Goal: Information Seeking & Learning: Learn about a topic

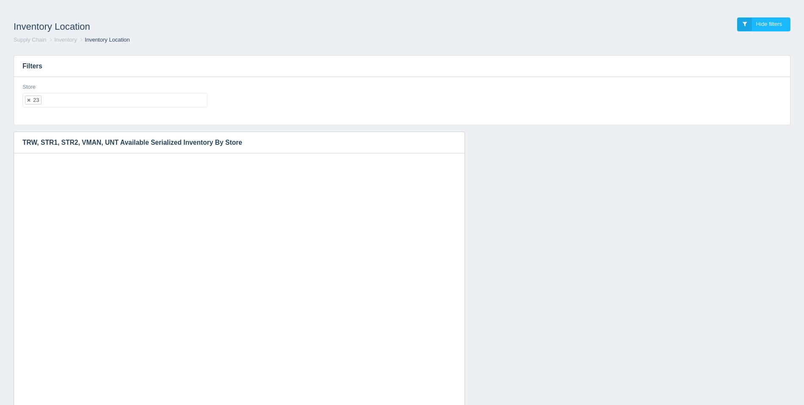
select select "23"
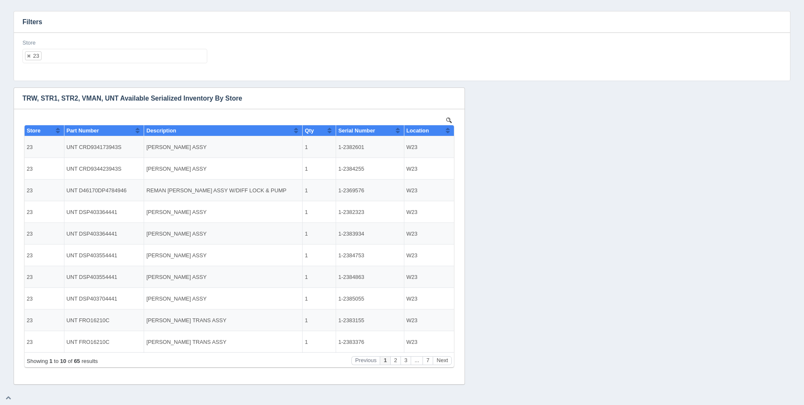
scroll to position [7, 0]
click at [78, 20] on h3 "Filters" at bounding box center [402, 21] width 776 height 21
click at [451, 133] on th "Location" at bounding box center [429, 130] width 50 height 11
click at [92, 56] on ul "23" at bounding box center [114, 56] width 185 height 14
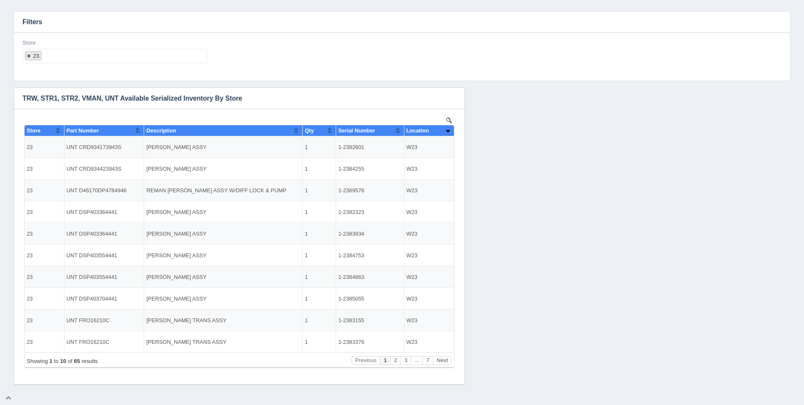
select select
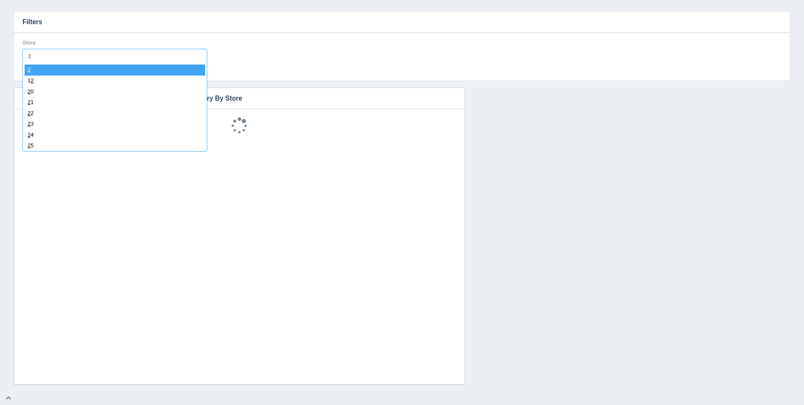
type input "24"
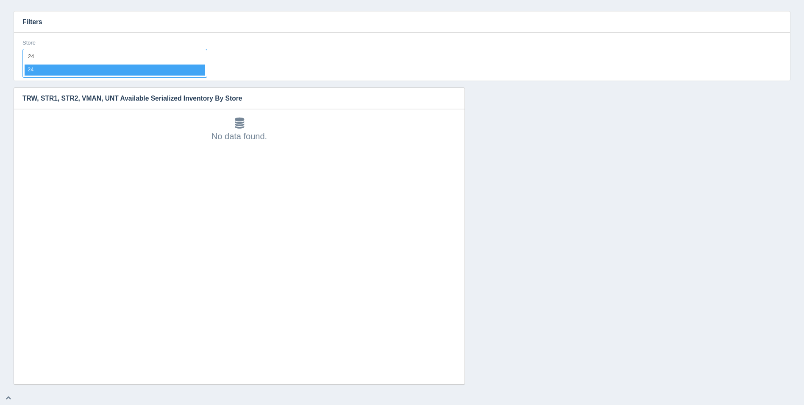
select select "24"
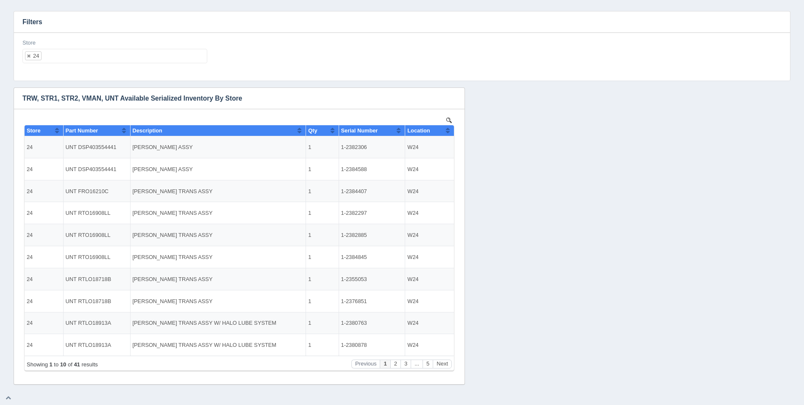
scroll to position [0, 0]
click at [450, 129] on button "Sort column ascending" at bounding box center [448, 130] width 6 height 10
click at [450, 129] on button "Sort column descending" at bounding box center [448, 130] width 6 height 10
click at [161, 56] on ul "24" at bounding box center [114, 56] width 185 height 14
select select
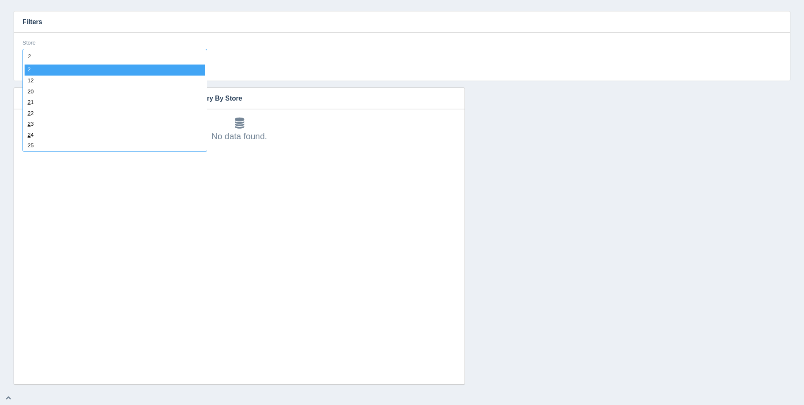
type input "25"
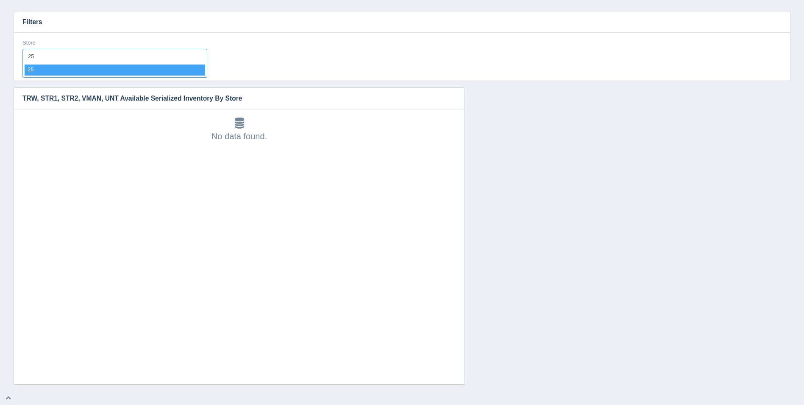
select select "25"
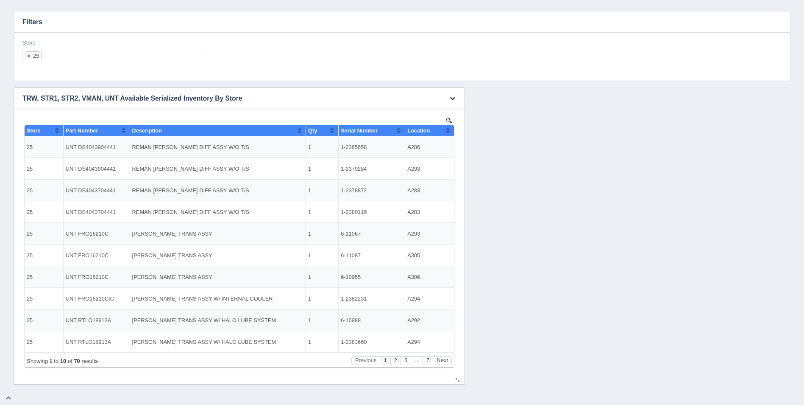
click at [449, 128] on button "Sort column ascending" at bounding box center [448, 130] width 6 height 10
click at [449, 128] on button "Sort column descending" at bounding box center [448, 130] width 6 height 10
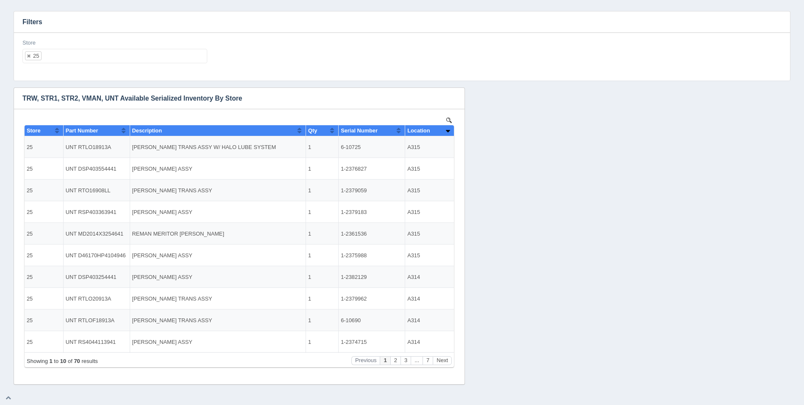
click at [148, 57] on ul "25" at bounding box center [114, 56] width 185 height 14
select select
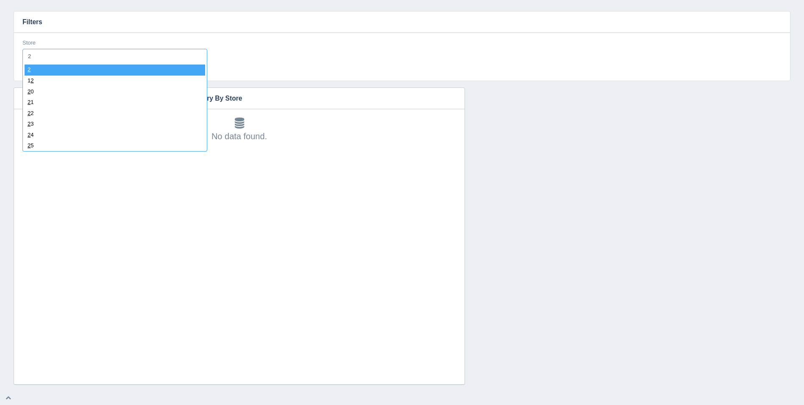
type input "26"
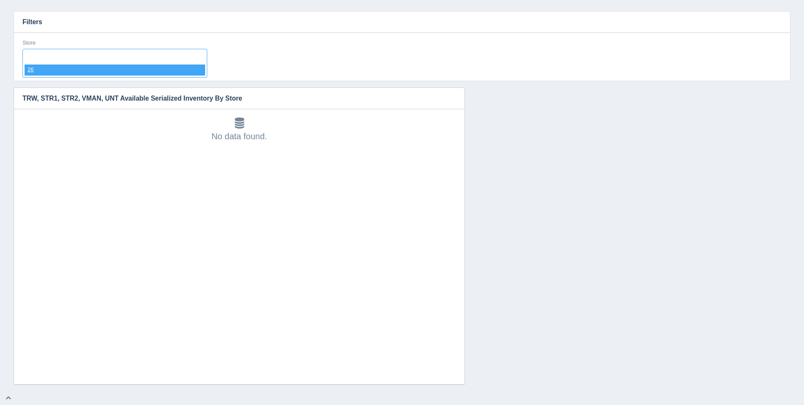
select select "26"
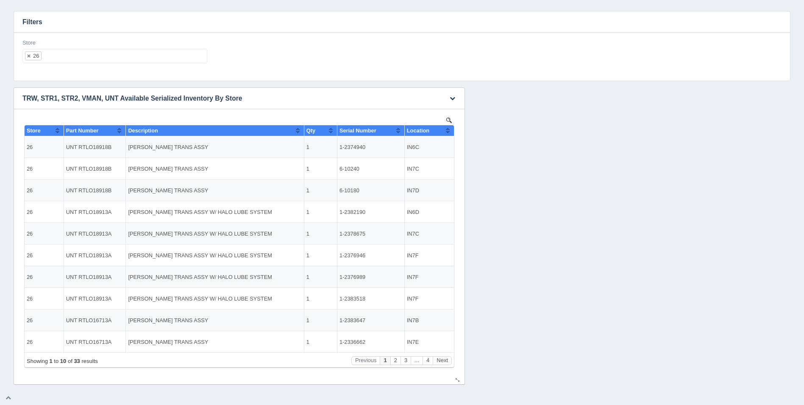
click at [449, 130] on button "Sort column ascending" at bounding box center [448, 130] width 6 height 10
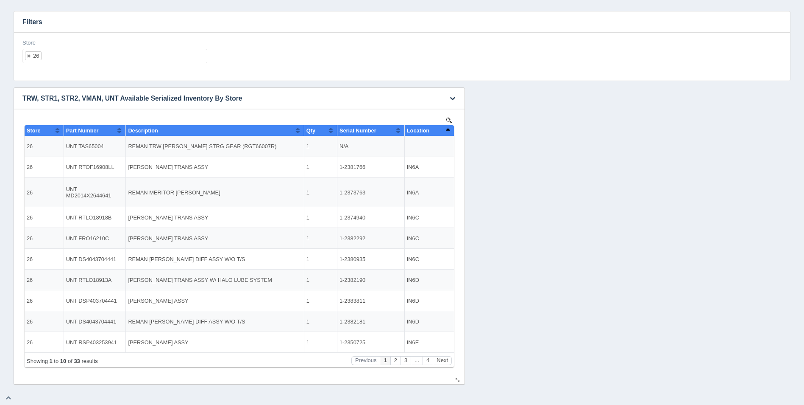
click at [449, 130] on button "Sort column descending" at bounding box center [448, 130] width 6 height 10
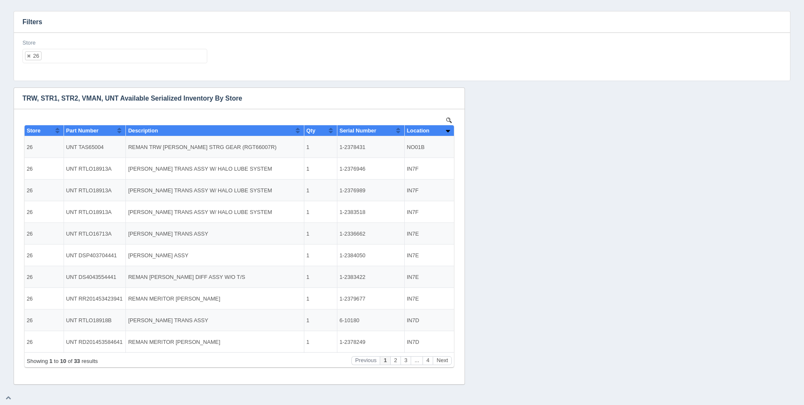
click at [92, 53] on ul "26" at bounding box center [114, 56] width 185 height 14
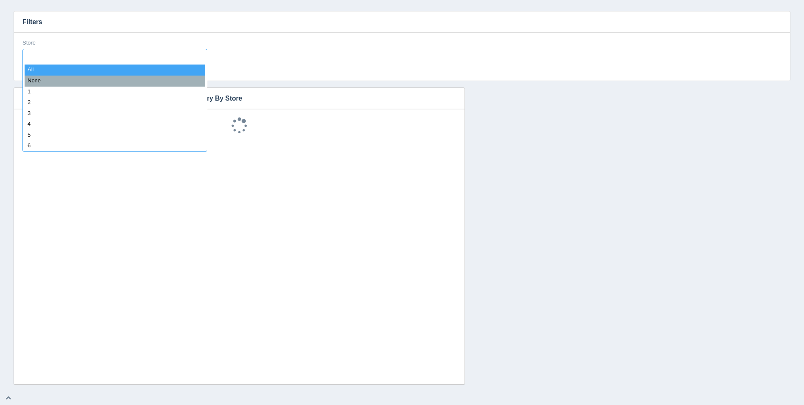
select select
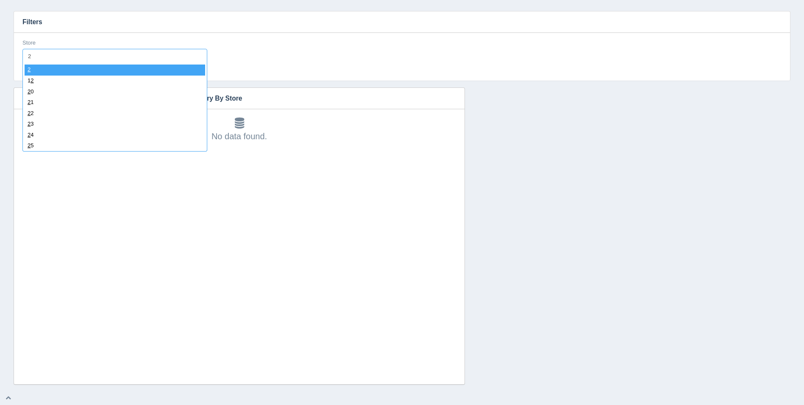
type input "27"
select select "27"
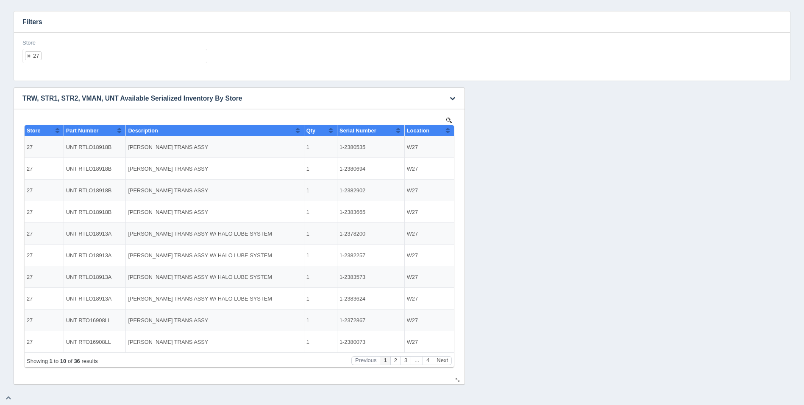
click at [447, 127] on button "Sort column ascending" at bounding box center [448, 130] width 6 height 10
click at [450, 128] on button "Sort column descending" at bounding box center [448, 130] width 6 height 10
click at [140, 56] on ul "27" at bounding box center [114, 56] width 185 height 14
select select
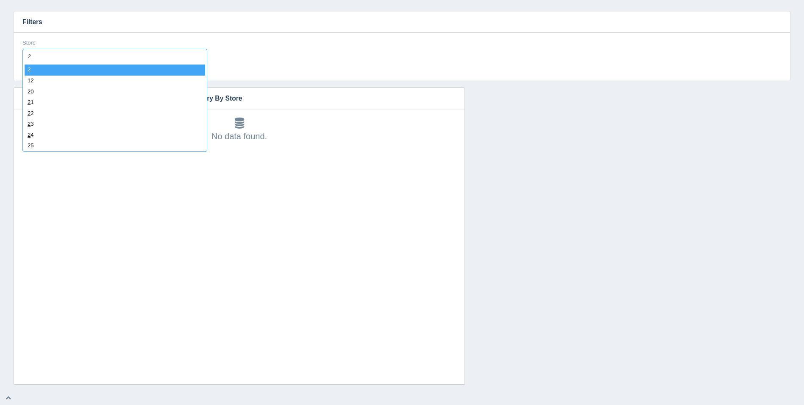
type input "28"
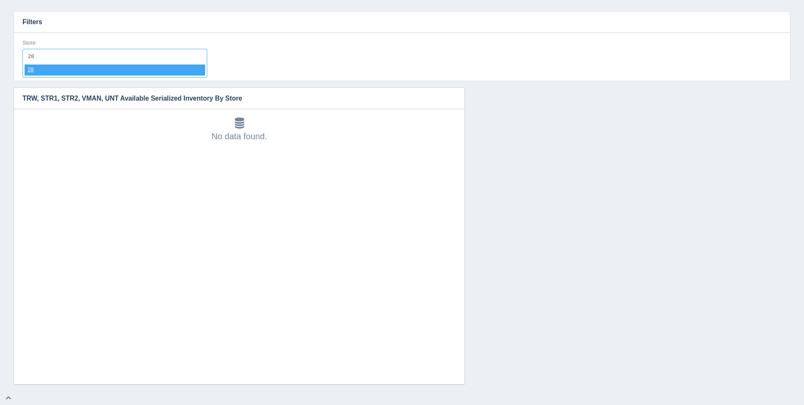
select select "28"
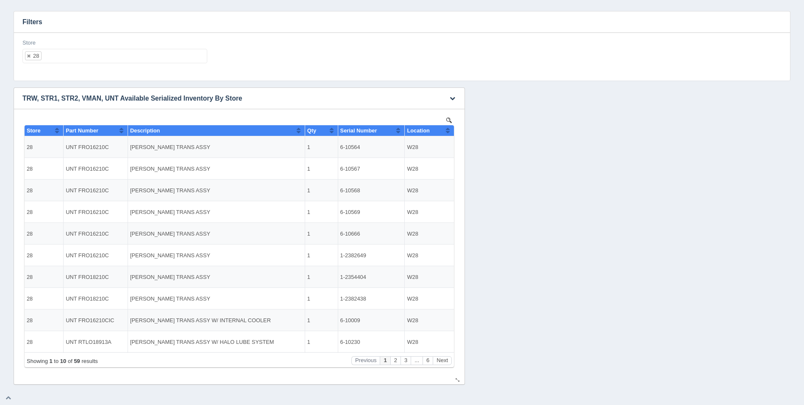
click at [449, 133] on button "Sort column ascending" at bounding box center [448, 130] width 6 height 10
click at [449, 133] on button "Sort column descending" at bounding box center [448, 130] width 6 height 10
click at [113, 62] on ul "28" at bounding box center [114, 56] width 185 height 14
select select
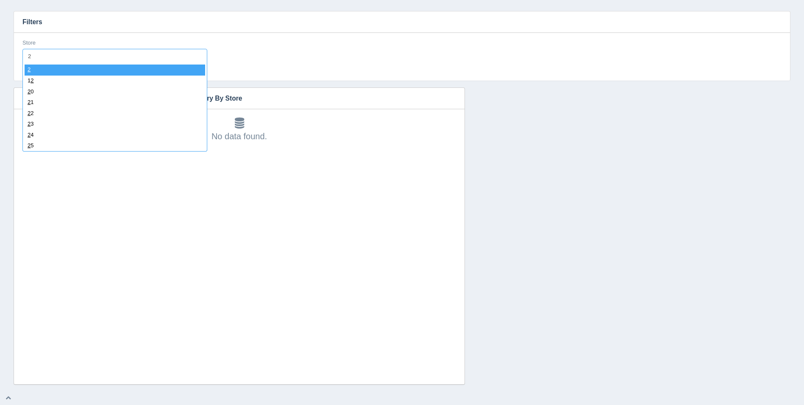
type input "29"
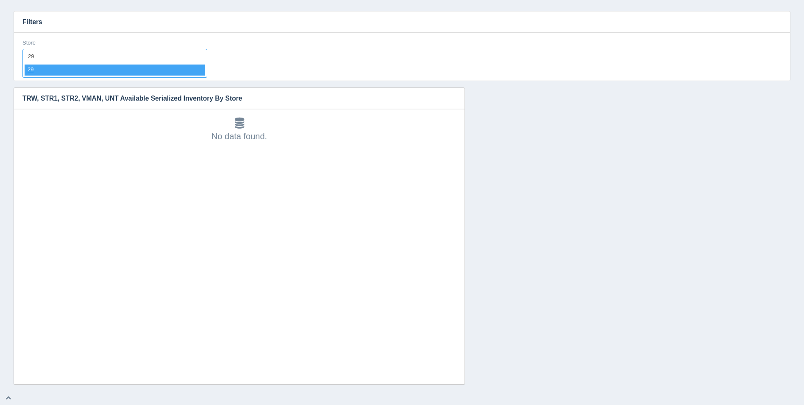
select select "29"
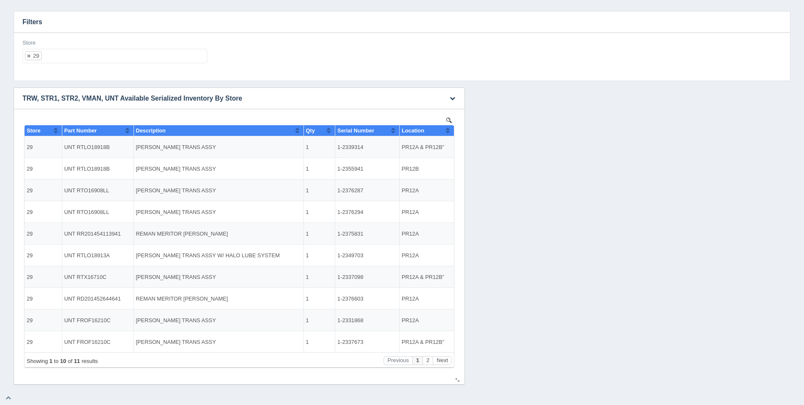
click at [452, 130] on th "Location" at bounding box center [426, 130] width 55 height 11
click at [449, 129] on button "Sort column descending" at bounding box center [448, 130] width 6 height 10
click at [133, 56] on ul "29" at bounding box center [114, 56] width 185 height 14
select select
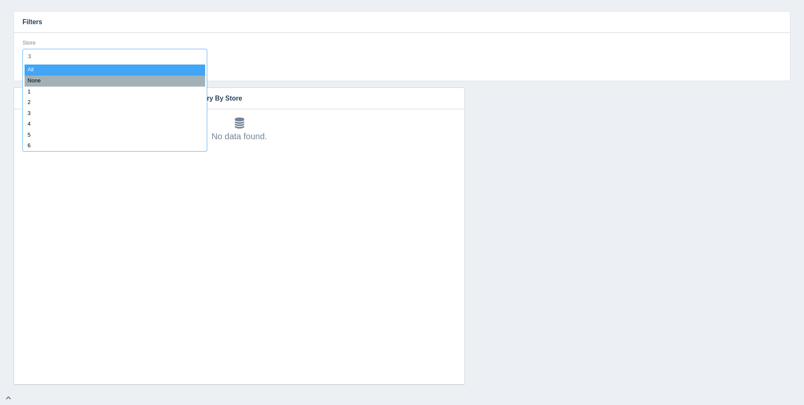
type input "30"
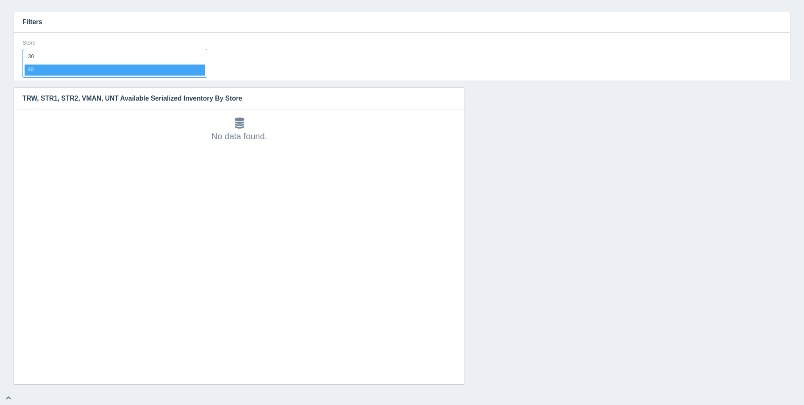
select select "30"
click at [131, 59] on input "text" at bounding box center [124, 56] width 165 height 14
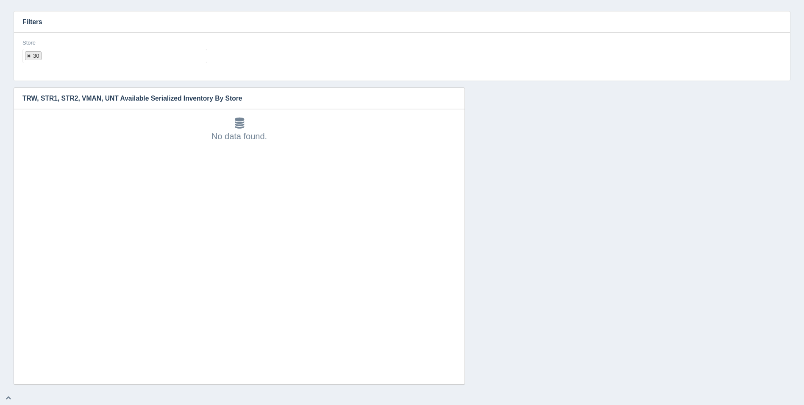
select select
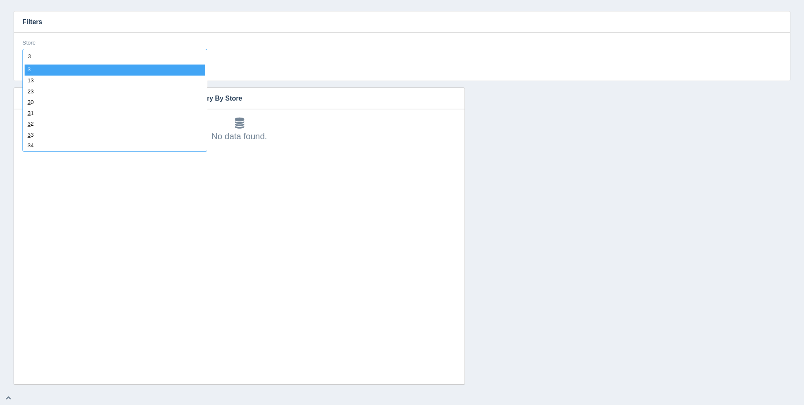
type input "31"
select select "31"
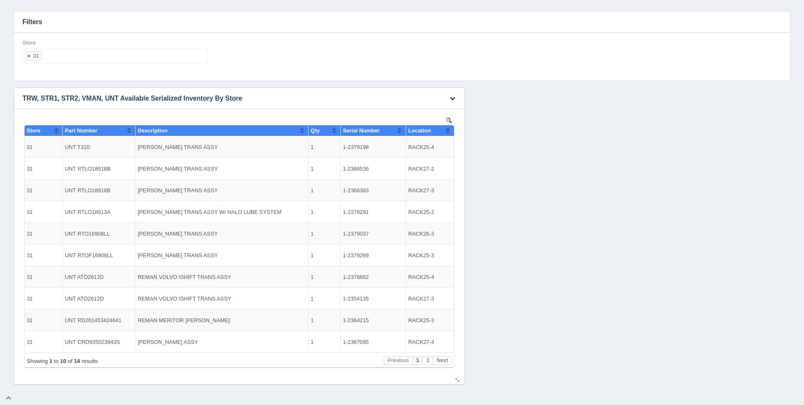
click at [447, 131] on button "Sort column ascending" at bounding box center [448, 130] width 6 height 10
click at [448, 129] on button "Sort column descending" at bounding box center [448, 130] width 6 height 10
click at [97, 48] on div "Store 31 All None 1 2 3 4 5 6 7 8 9 10 11 12 13 14 15 16 17 18 19 20 21 22 23 2…" at bounding box center [114, 51] width 185 height 25
click at [103, 55] on ul "31" at bounding box center [114, 56] width 185 height 14
select select
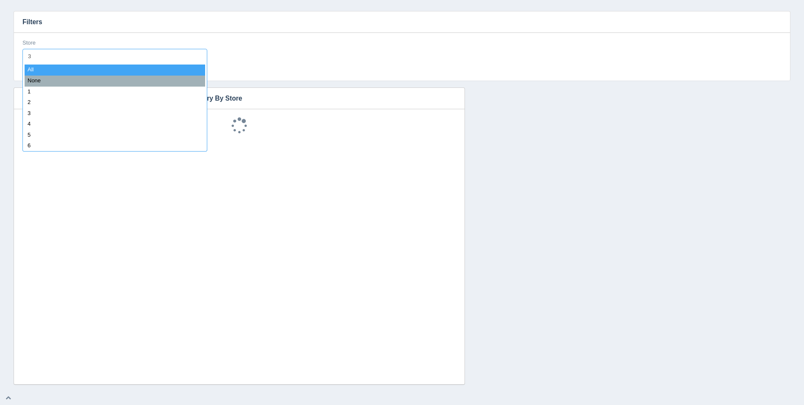
type input "32"
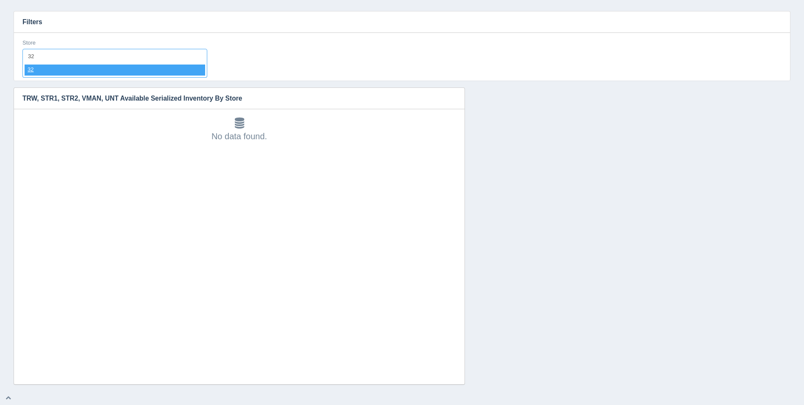
select select "32"
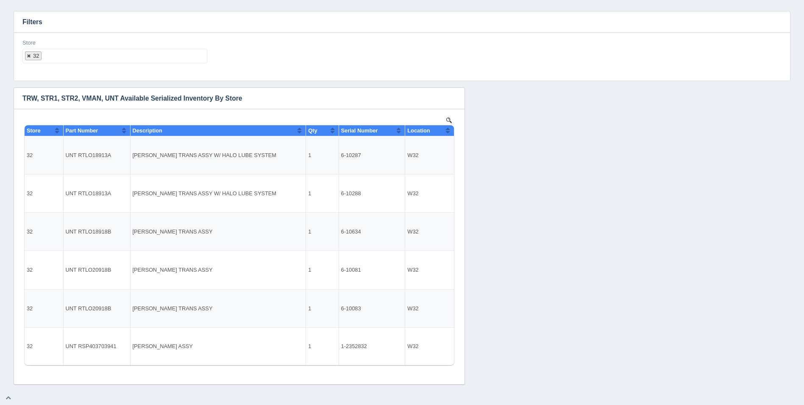
select select
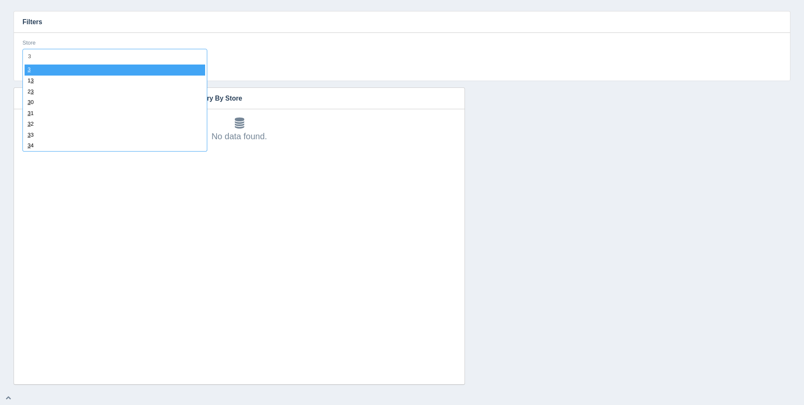
type input "33"
select select "33"
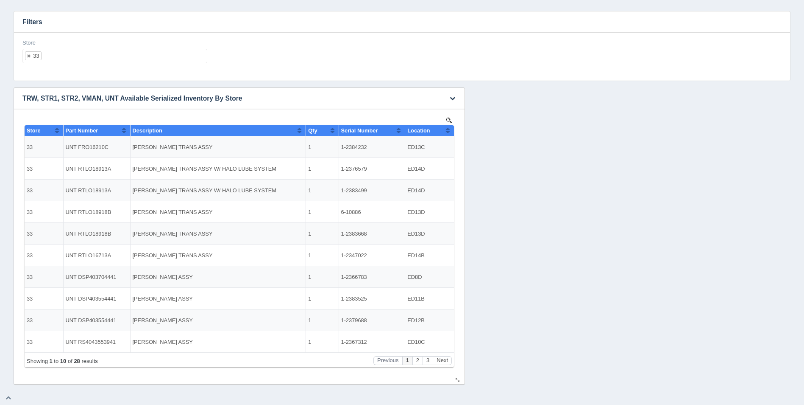
click at [453, 129] on th "Location" at bounding box center [429, 130] width 49 height 11
click at [452, 129] on th "Location" at bounding box center [429, 130] width 49 height 11
click at [123, 55] on ul "33" at bounding box center [114, 56] width 185 height 14
select select
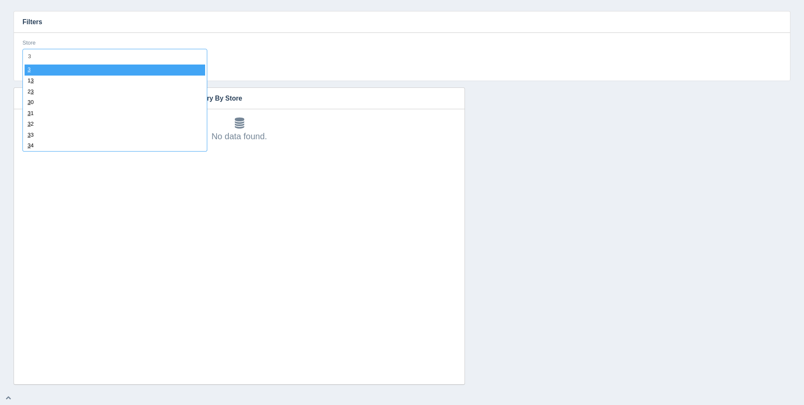
type input "34"
select select "34"
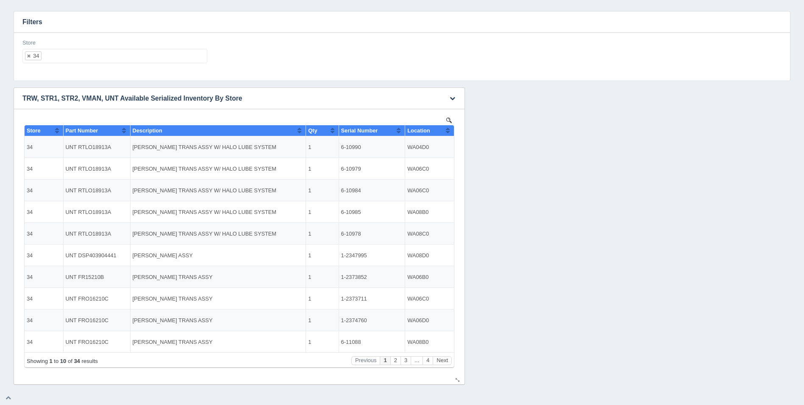
click at [449, 128] on button "Sort column ascending" at bounding box center [448, 130] width 6 height 10
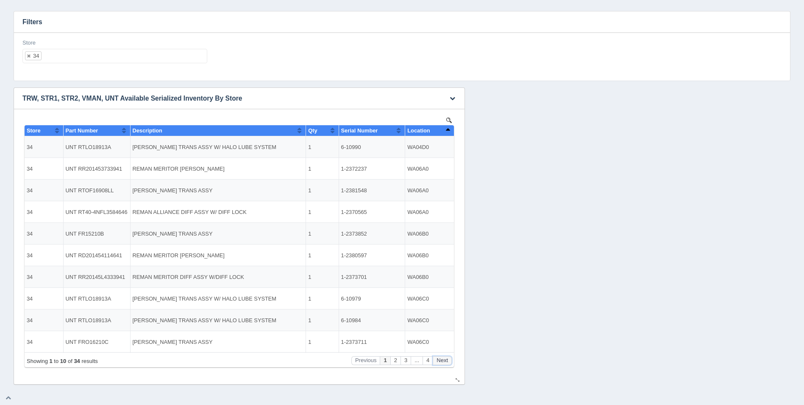
click at [447, 357] on button "Next" at bounding box center [442, 360] width 19 height 9
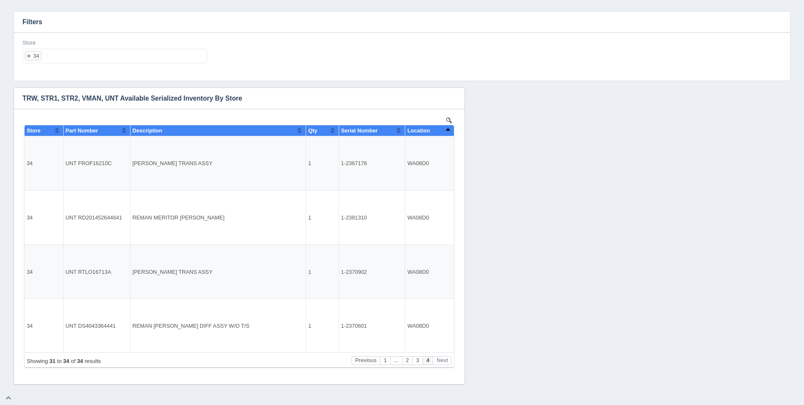
click at [75, 57] on ul "34" at bounding box center [114, 56] width 185 height 14
select select
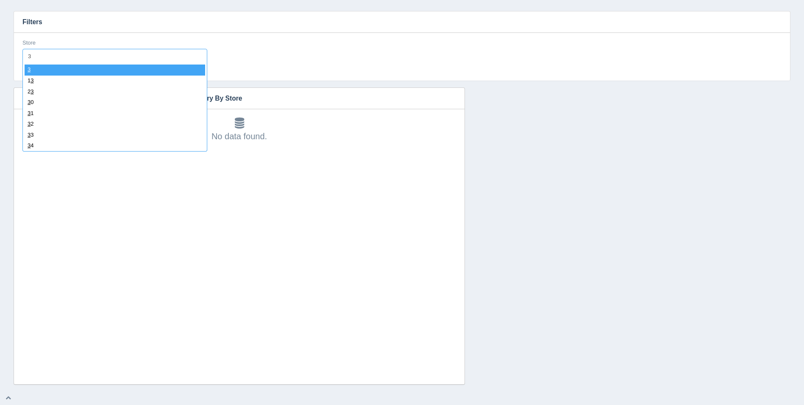
type input "37"
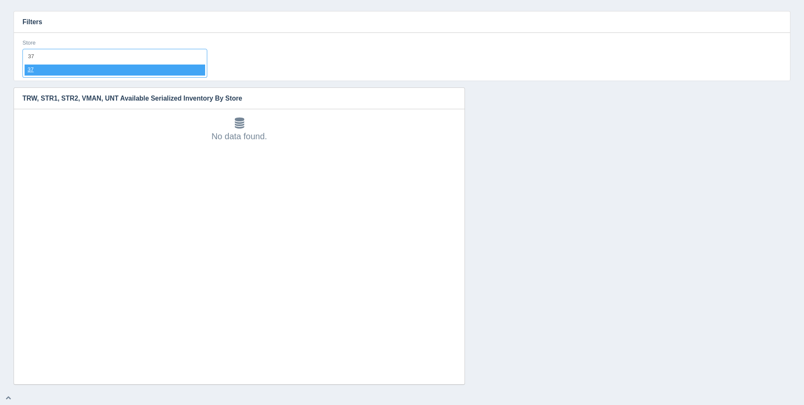
select select "37"
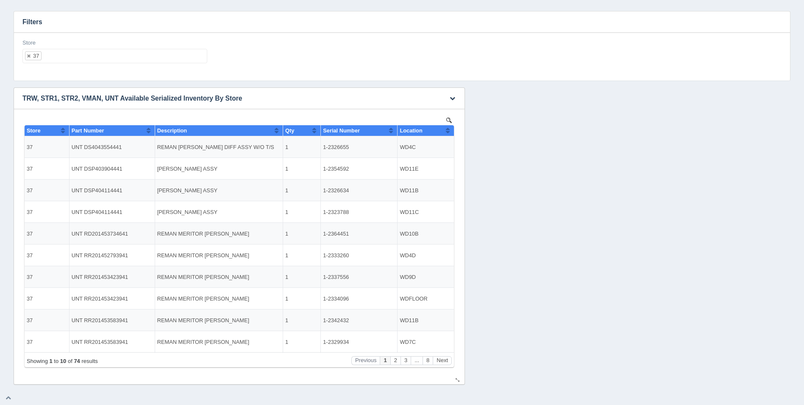
click at [450, 127] on button "Sort column ascending" at bounding box center [448, 130] width 6 height 10
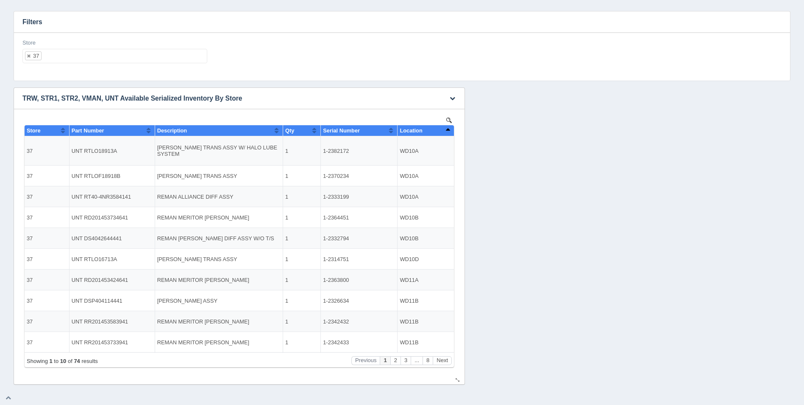
click at [450, 127] on button "Sort column descending" at bounding box center [448, 130] width 6 height 10
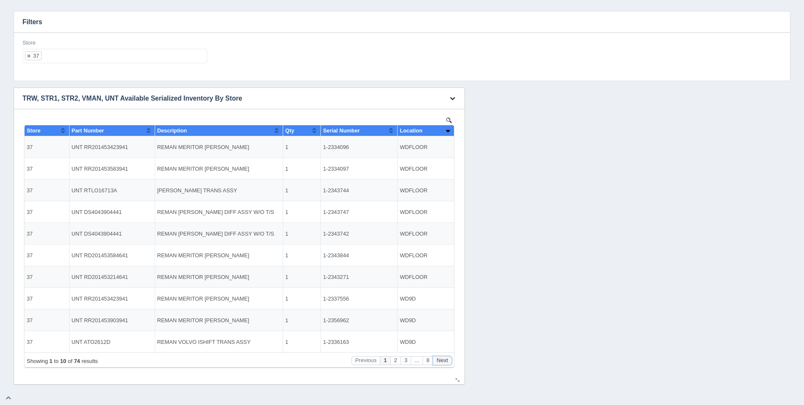
click at [443, 360] on button "Next" at bounding box center [442, 360] width 19 height 9
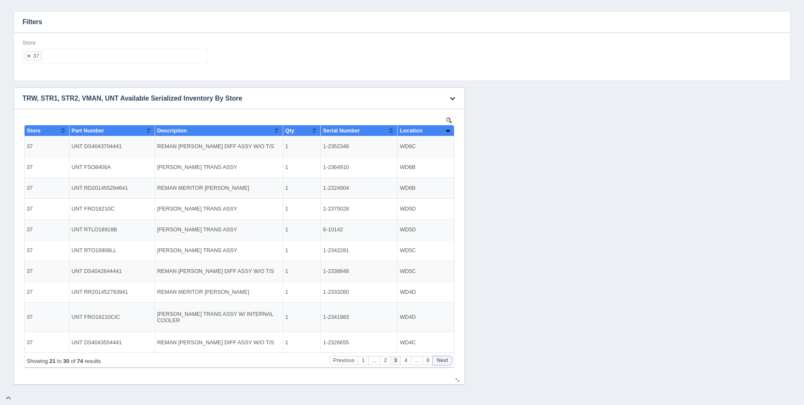
click at [443, 360] on button "Next" at bounding box center [442, 360] width 19 height 9
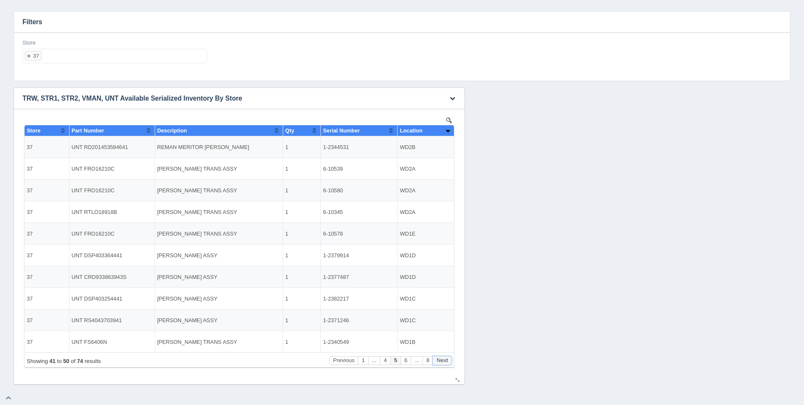
click at [443, 360] on button "Next" at bounding box center [442, 360] width 19 height 9
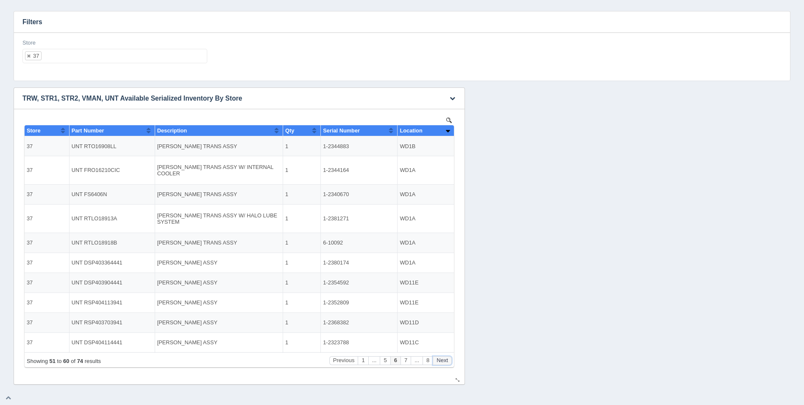
click at [443, 360] on button "Next" at bounding box center [442, 360] width 19 height 9
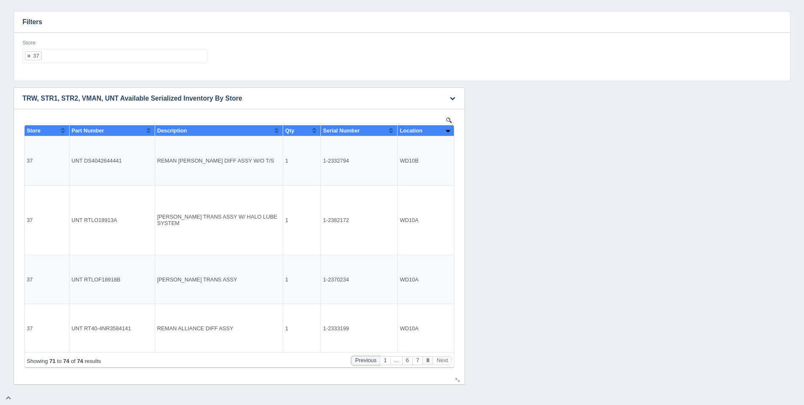
click at [365, 362] on button "Previous" at bounding box center [366, 360] width 29 height 9
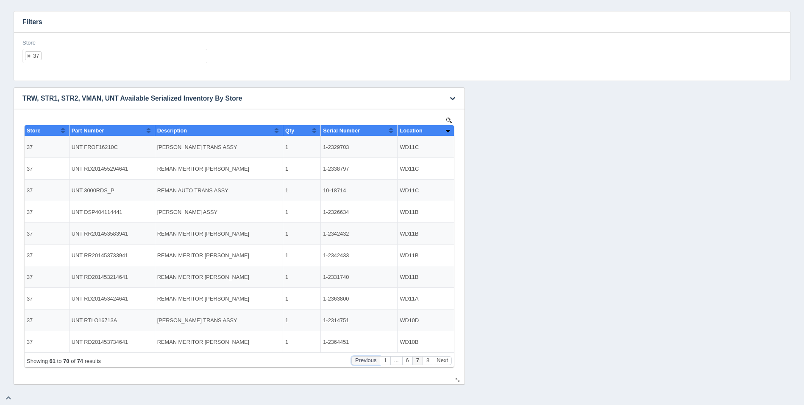
click at [365, 362] on button "Previous" at bounding box center [366, 360] width 29 height 9
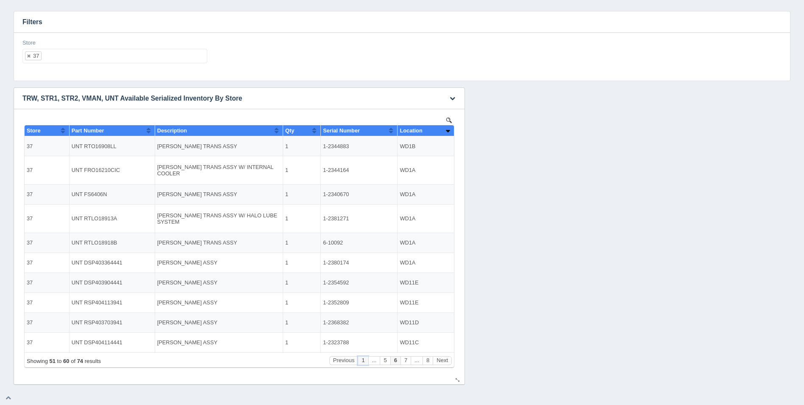
click at [365, 362] on button "1" at bounding box center [363, 360] width 10 height 9
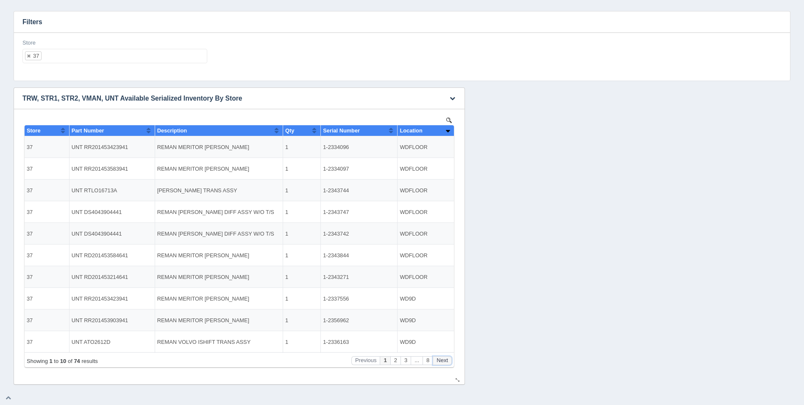
click at [448, 364] on button "Next" at bounding box center [442, 360] width 19 height 9
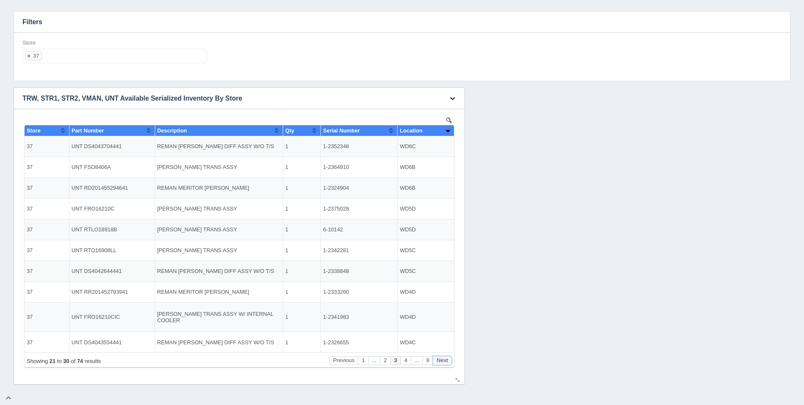
click at [448, 364] on button "Next" at bounding box center [442, 360] width 19 height 9
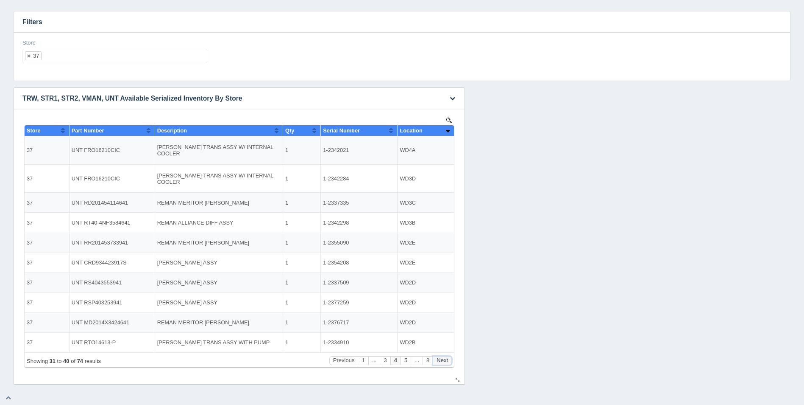
click at [448, 364] on button "Next" at bounding box center [442, 360] width 19 height 9
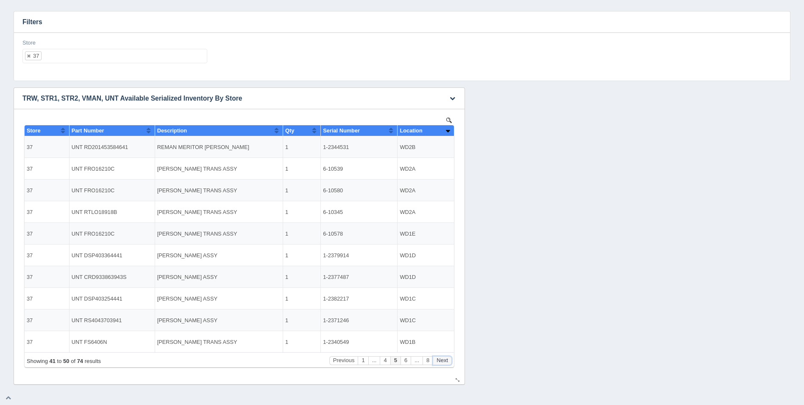
click at [448, 364] on button "Next" at bounding box center [442, 360] width 19 height 9
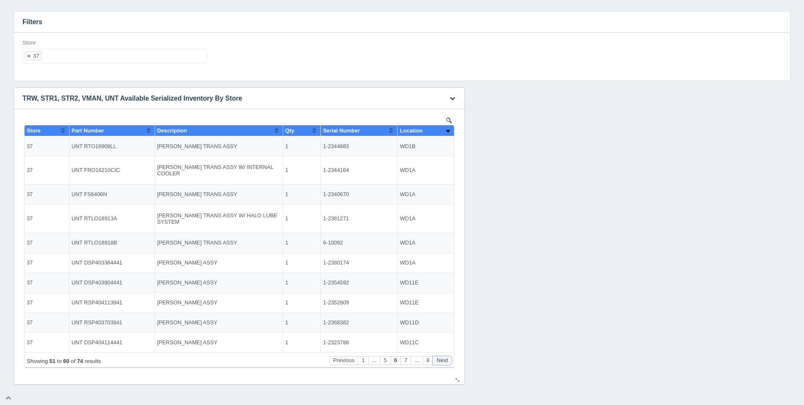
click at [448, 364] on button "Next" at bounding box center [442, 360] width 19 height 9
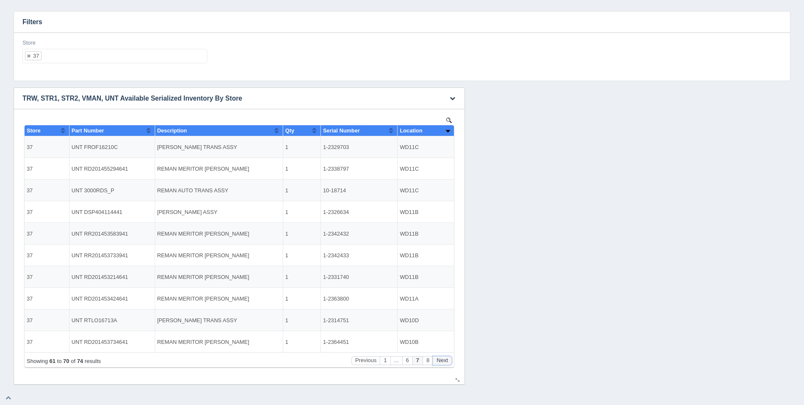
click at [448, 364] on button "Next" at bounding box center [442, 360] width 19 height 9
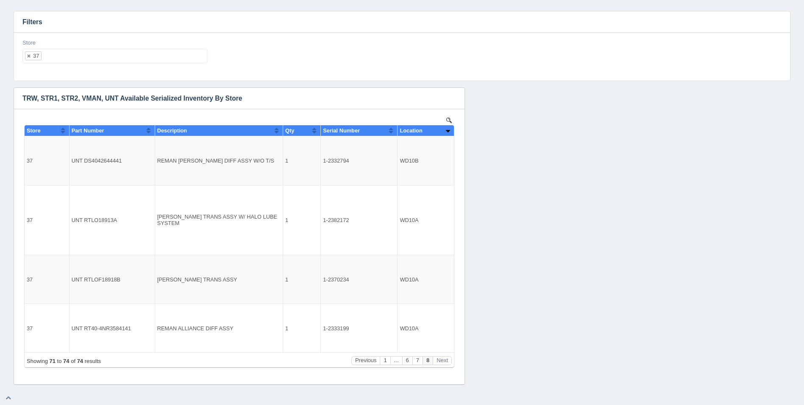
click at [109, 51] on ul "37" at bounding box center [114, 56] width 185 height 14
select select
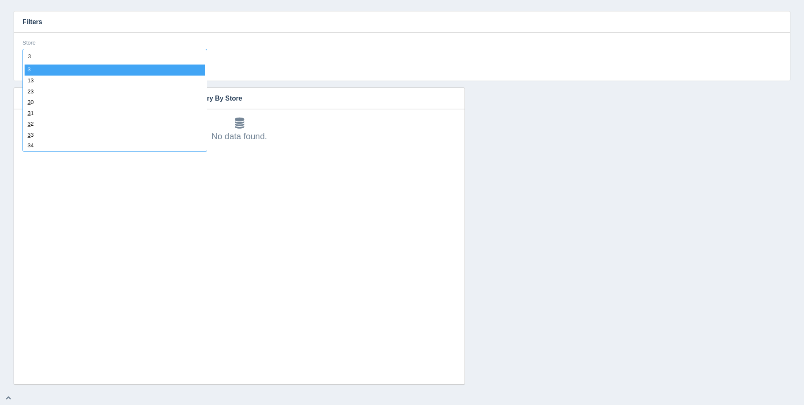
type input "38"
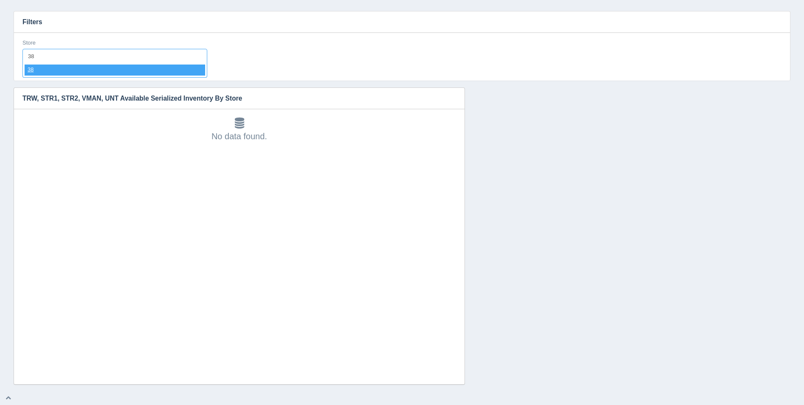
select select "38"
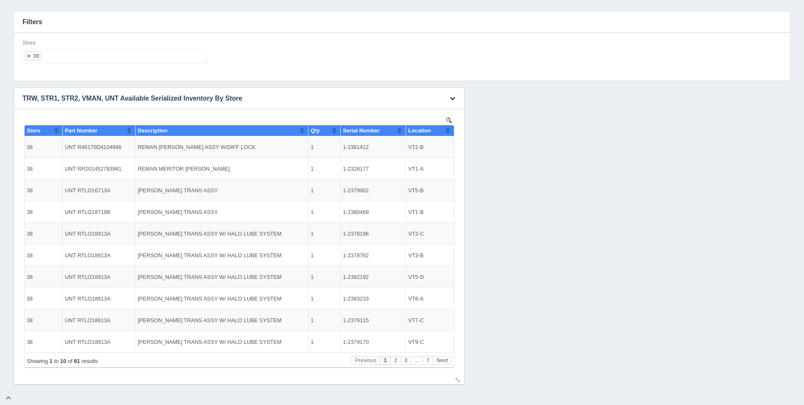
click at [448, 131] on button "Sort column ascending" at bounding box center [448, 130] width 6 height 10
click at [448, 131] on button "Sort column descending" at bounding box center [448, 130] width 6 height 10
click at [81, 54] on ul "38" at bounding box center [114, 56] width 185 height 14
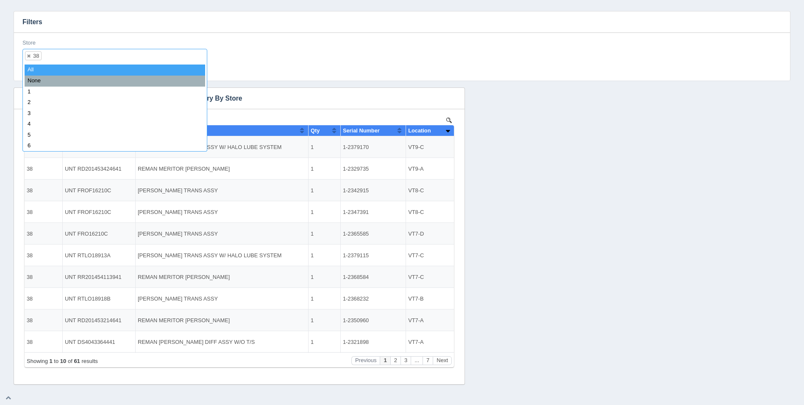
select select
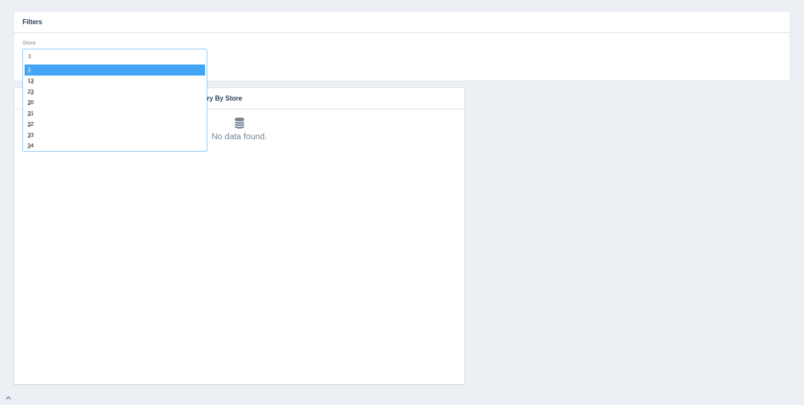
type input "39"
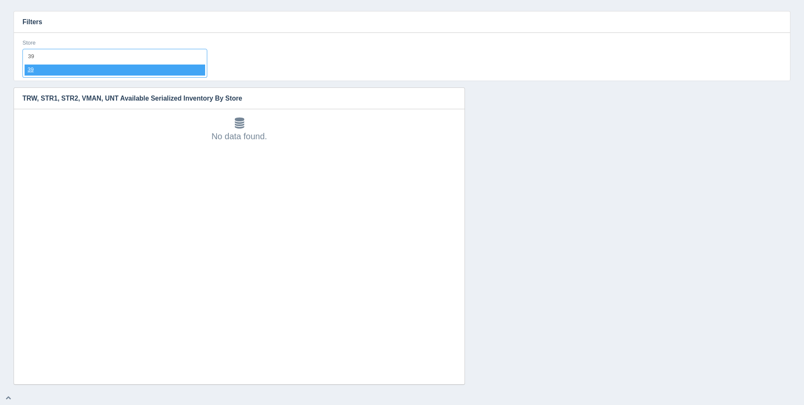
select select "39"
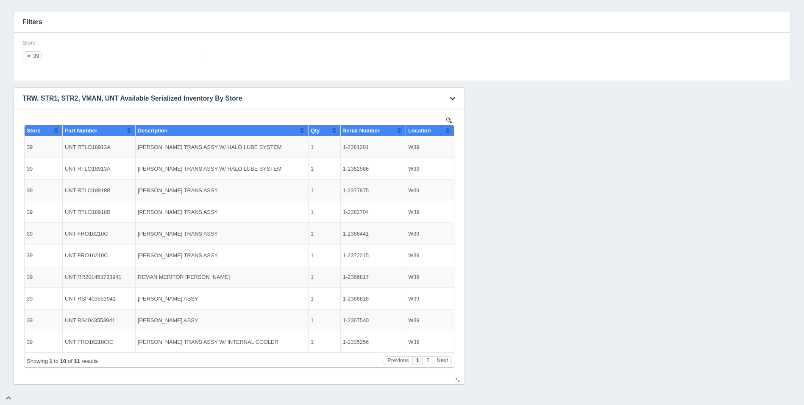
click at [446, 133] on button "Sort column ascending" at bounding box center [448, 130] width 6 height 10
click at [446, 133] on button "Sort column descending" at bounding box center [448, 130] width 6 height 10
click at [169, 62] on ul "39" at bounding box center [114, 56] width 185 height 14
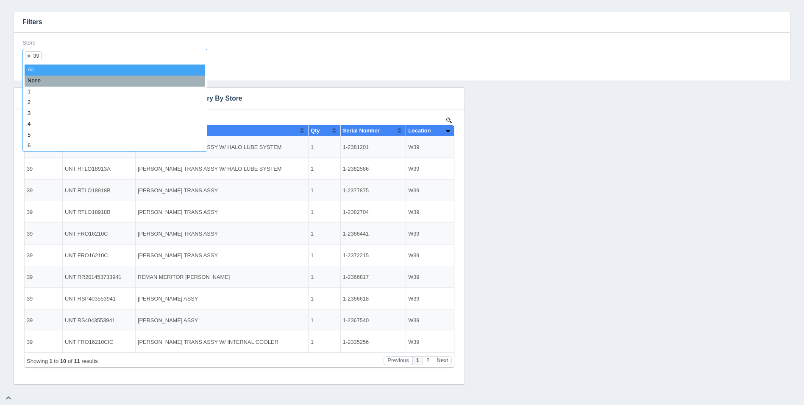
select select
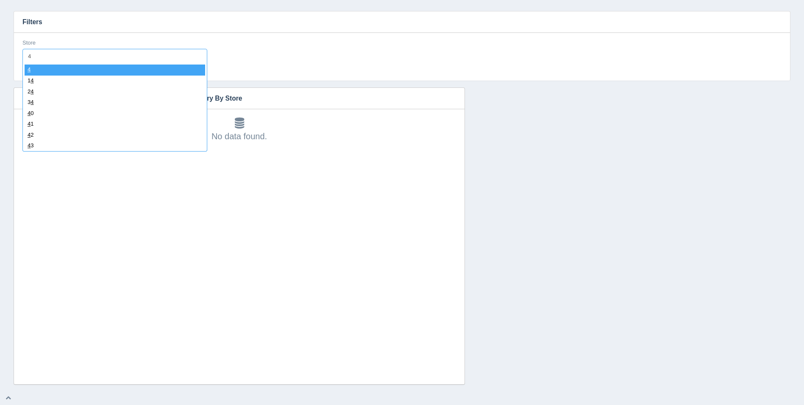
type input "40"
select select "40"
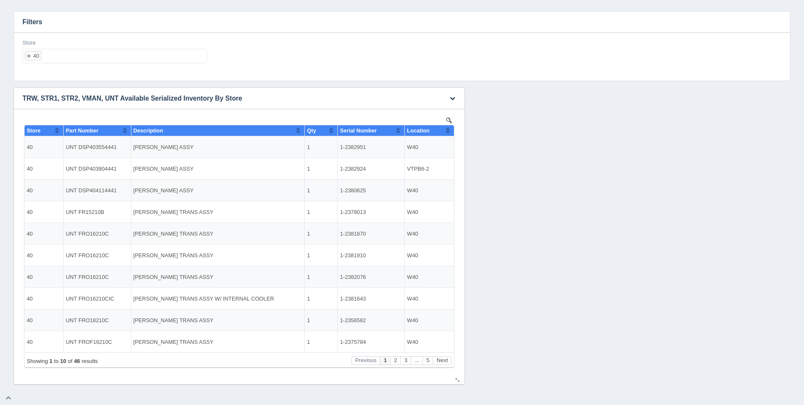
click at [447, 130] on button "Sort column ascending" at bounding box center [448, 130] width 6 height 10
click at [448, 130] on button "Sort column descending" at bounding box center [448, 130] width 6 height 10
click at [157, 56] on ul "40" at bounding box center [114, 56] width 185 height 14
select select
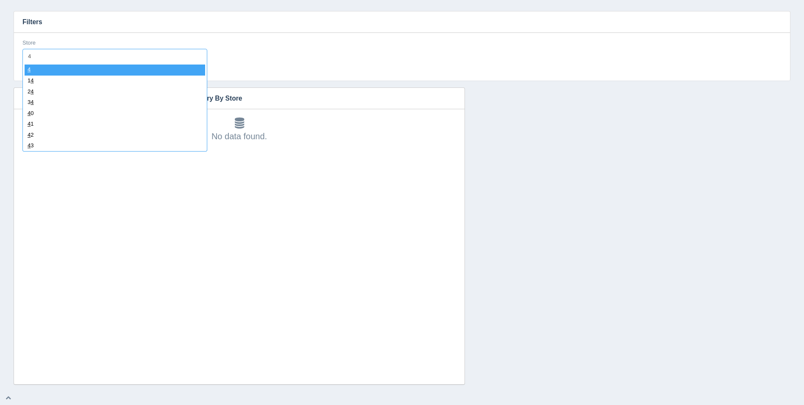
type input "41"
select select "41"
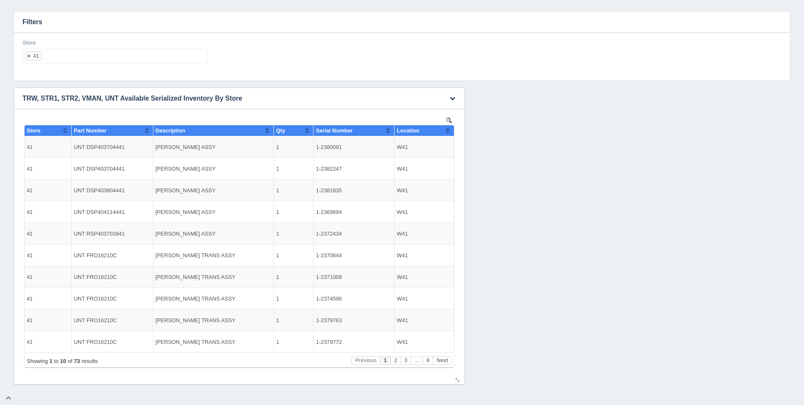
click at [449, 128] on button "Sort column ascending" at bounding box center [448, 130] width 6 height 10
click at [450, 129] on button "Sort column descending" at bounding box center [448, 130] width 6 height 10
click at [120, 62] on ul "41" at bounding box center [114, 56] width 185 height 14
select select
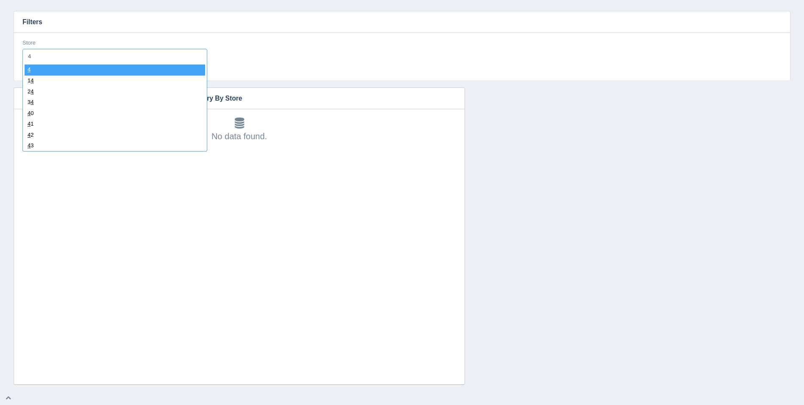
type input "42"
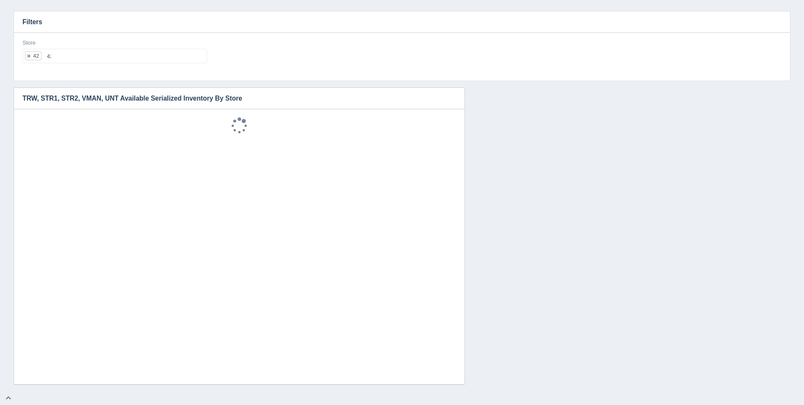
select select "42"
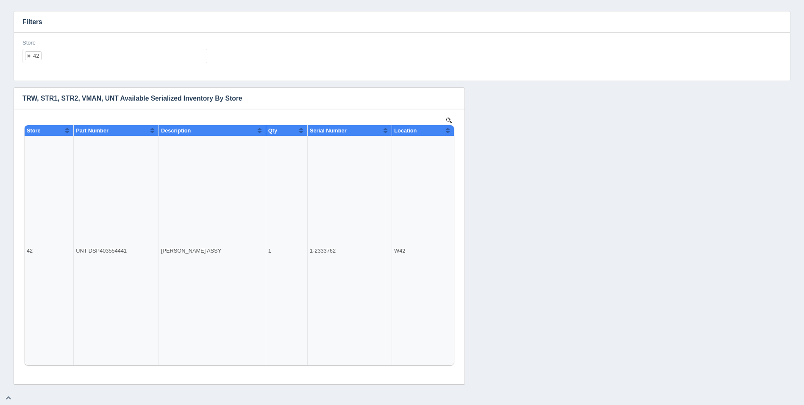
select select
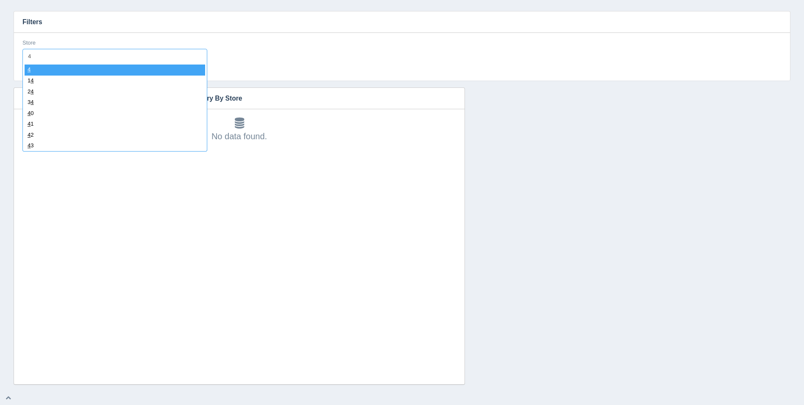
type input "43"
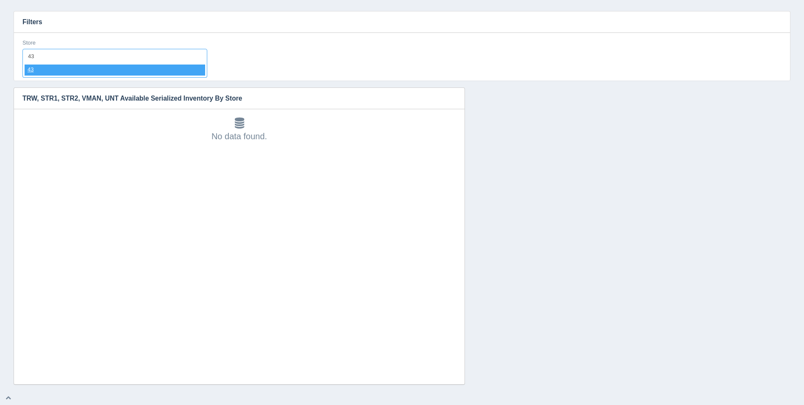
select select "43"
type input "."
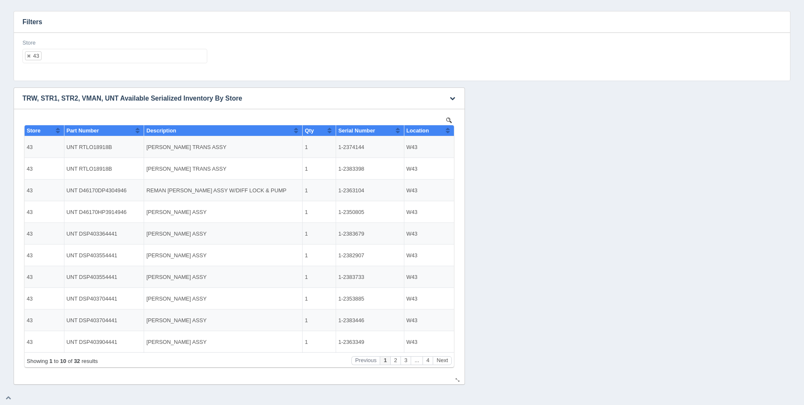
click at [449, 130] on button "Sort column ascending" at bounding box center [448, 130] width 6 height 10
click at [449, 130] on button "Sort column descending" at bounding box center [448, 130] width 6 height 10
click at [106, 56] on ul "43" at bounding box center [114, 56] width 185 height 14
select select
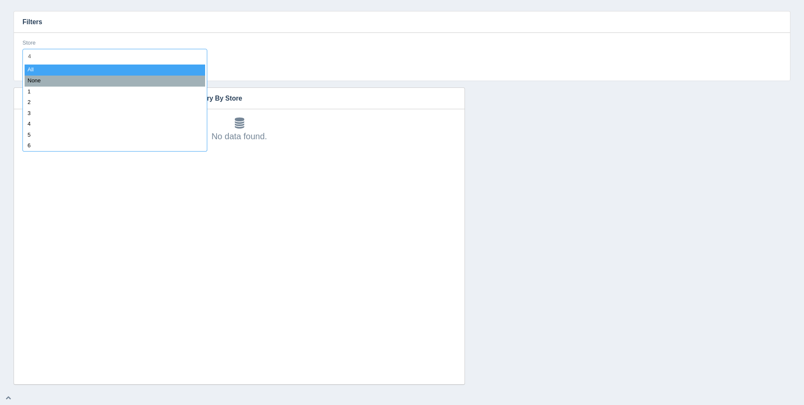
type input "44"
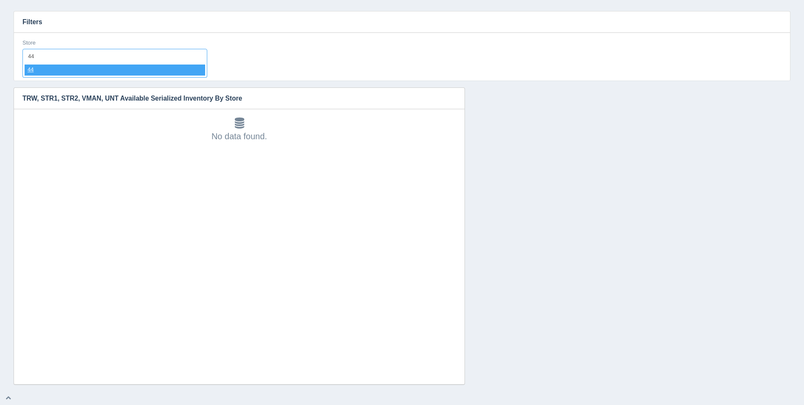
select select "44"
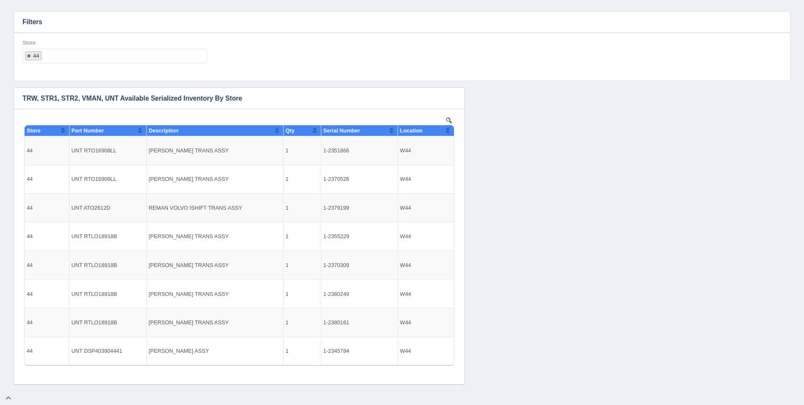
select select
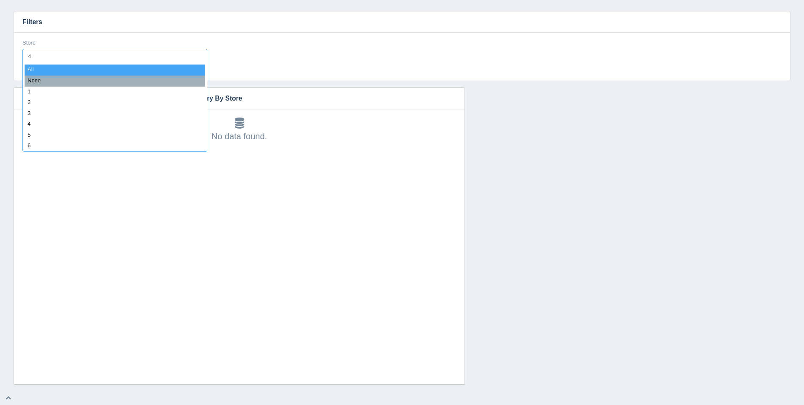
type input "45"
select select "45"
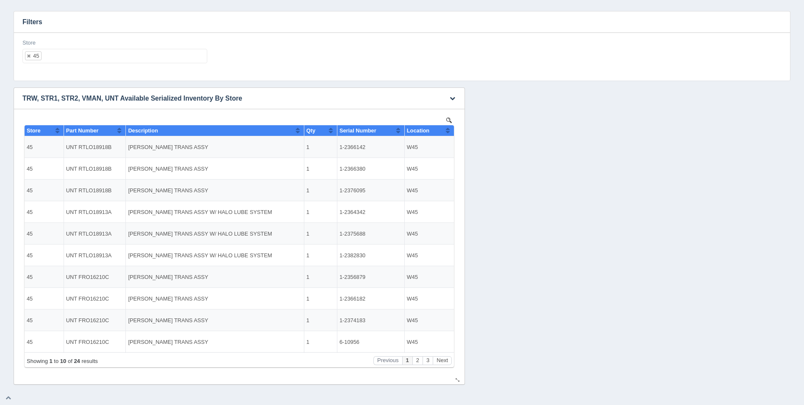
click at [453, 128] on th "Location" at bounding box center [430, 130] width 50 height 11
click at [450, 130] on button "Sort column descending" at bounding box center [448, 130] width 6 height 10
click at [95, 50] on ul "45" at bounding box center [114, 56] width 185 height 14
select select
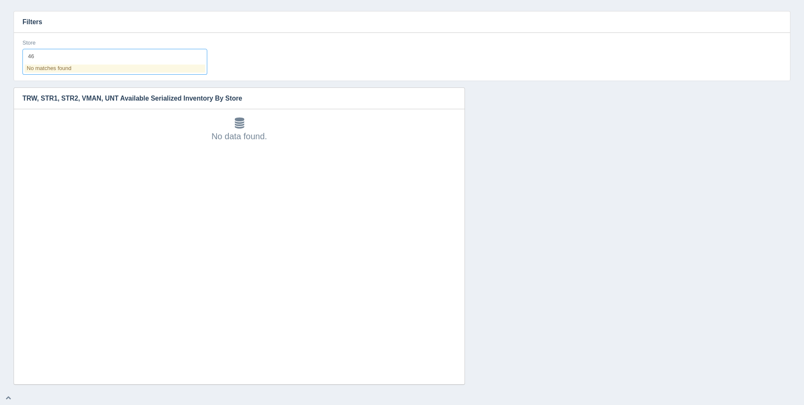
type input "4"
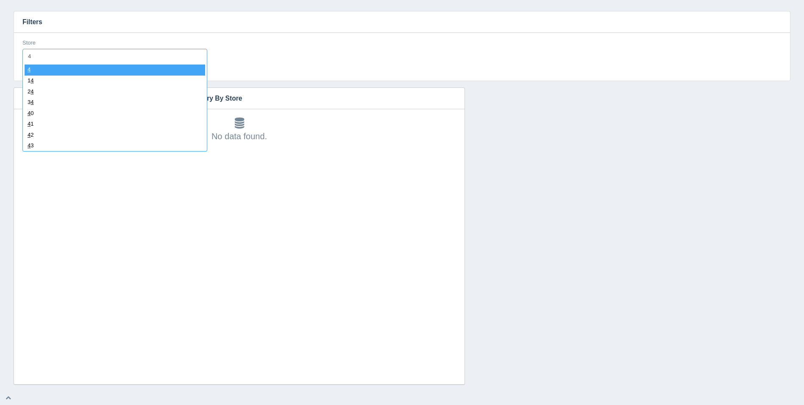
type input "47"
select select "47"
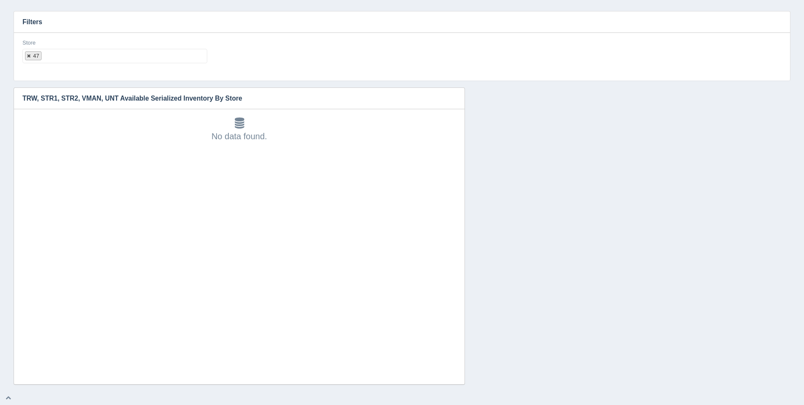
select select
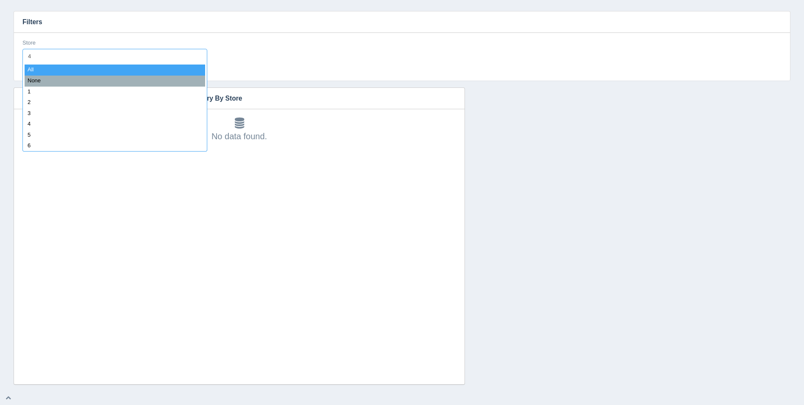
type input "48"
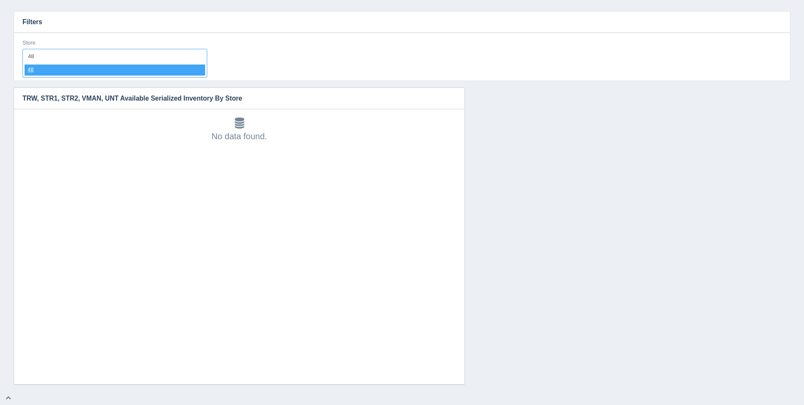
select select "48"
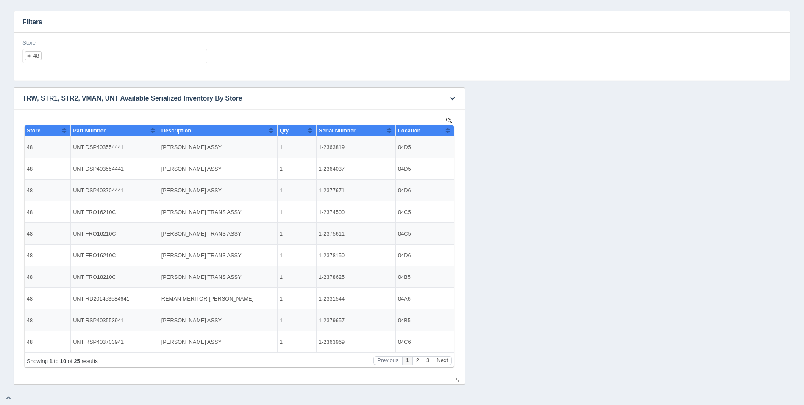
click at [445, 131] on div "Location" at bounding box center [421, 130] width 47 height 6
click at [448, 131] on button "Sort column descending" at bounding box center [448, 130] width 6 height 10
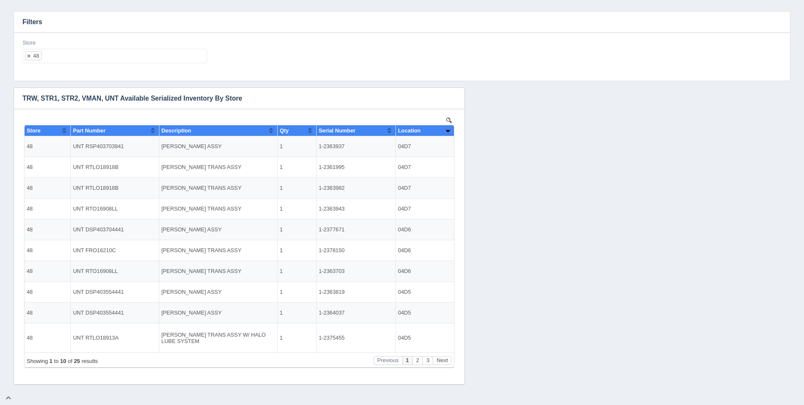
click at [131, 56] on ul "48" at bounding box center [114, 56] width 185 height 14
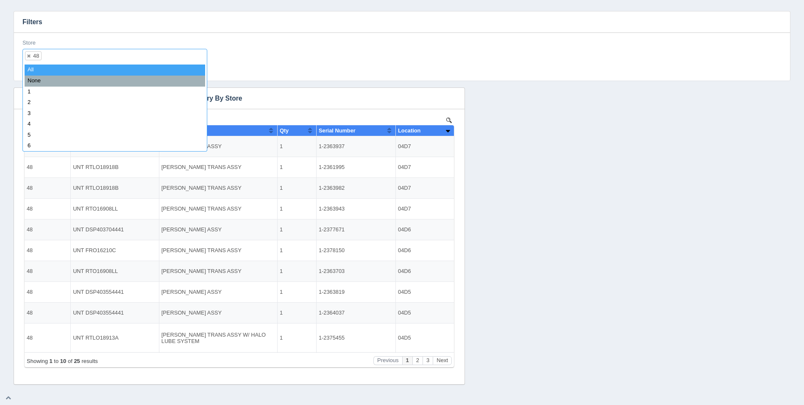
select select
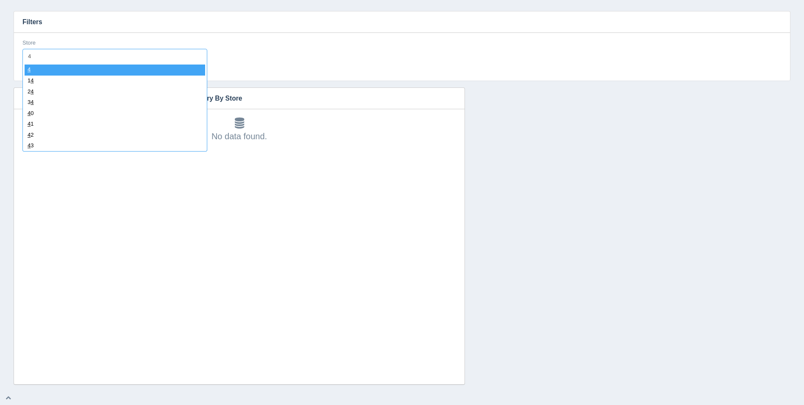
type input "49"
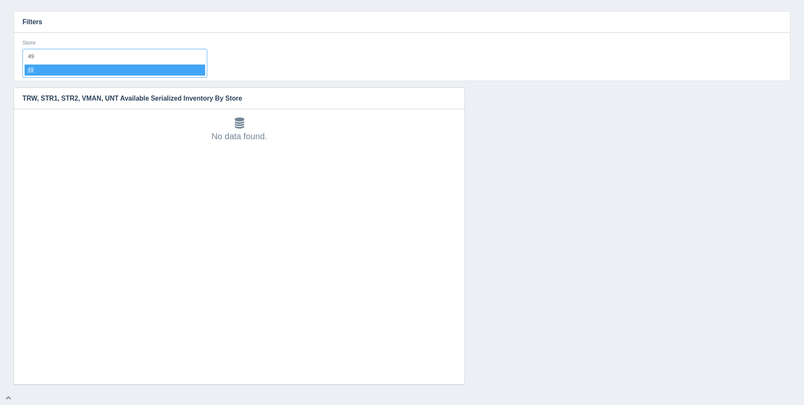
select select "49"
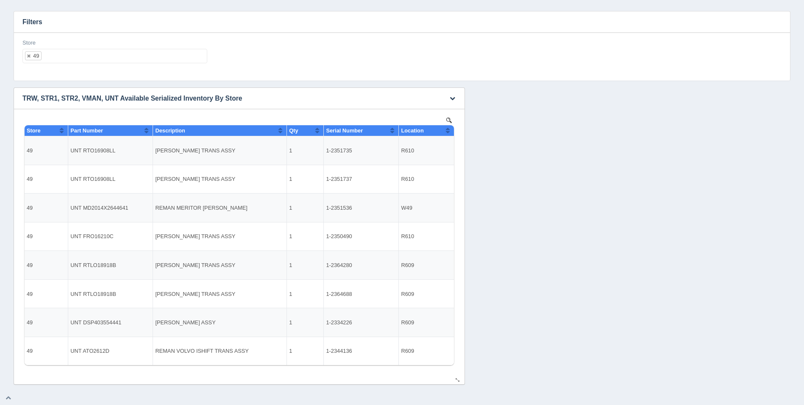
select select
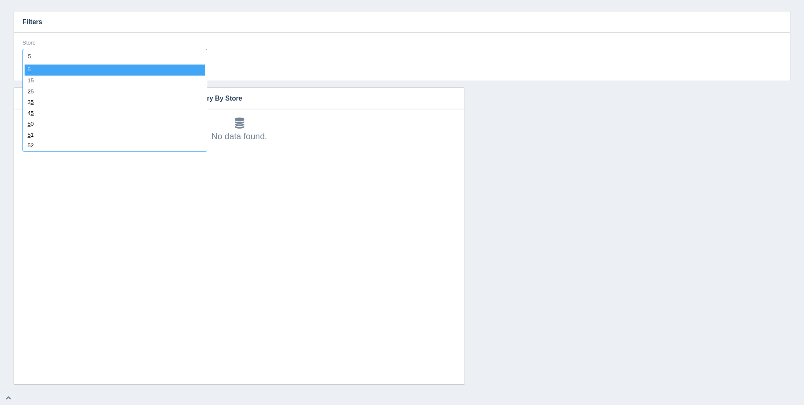
type input "50"
select select "50"
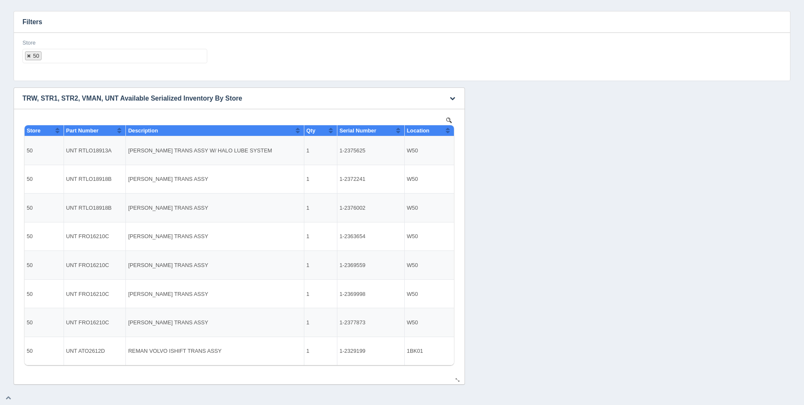
select select
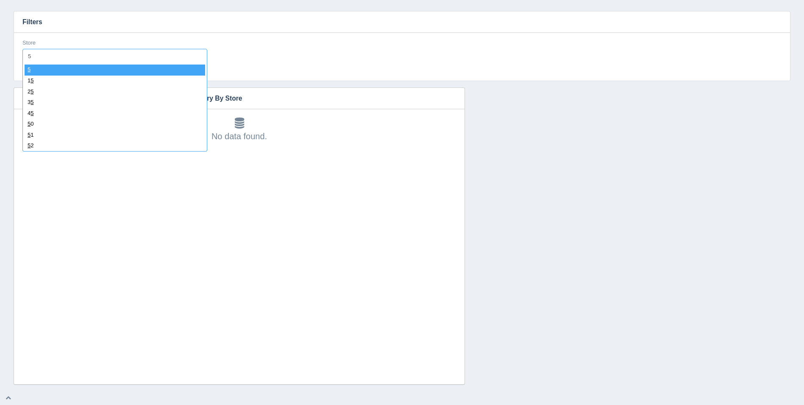
type input "51"
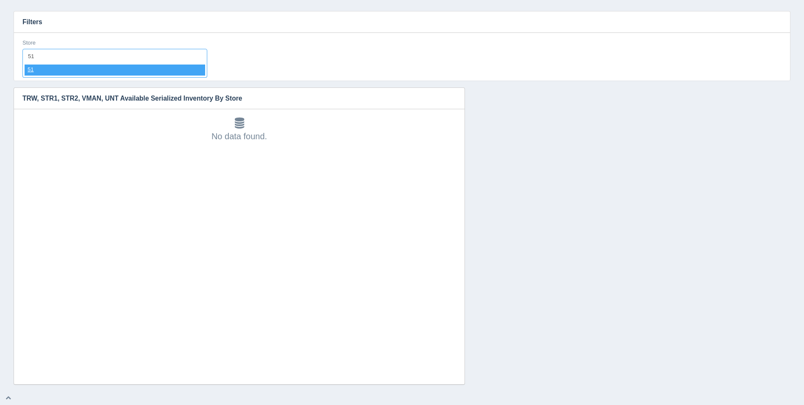
select select "51"
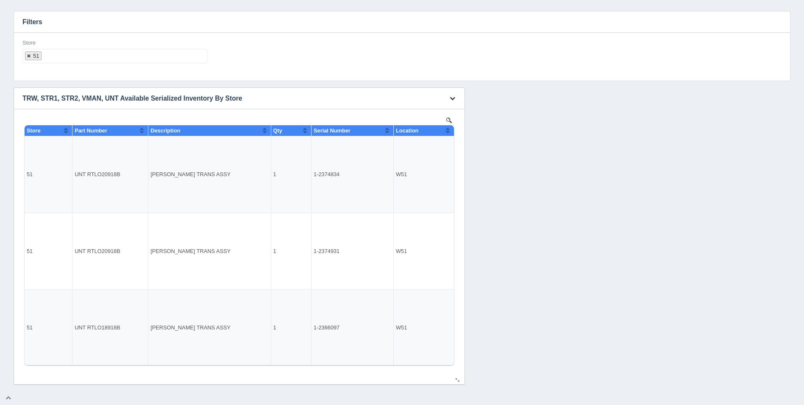
select select
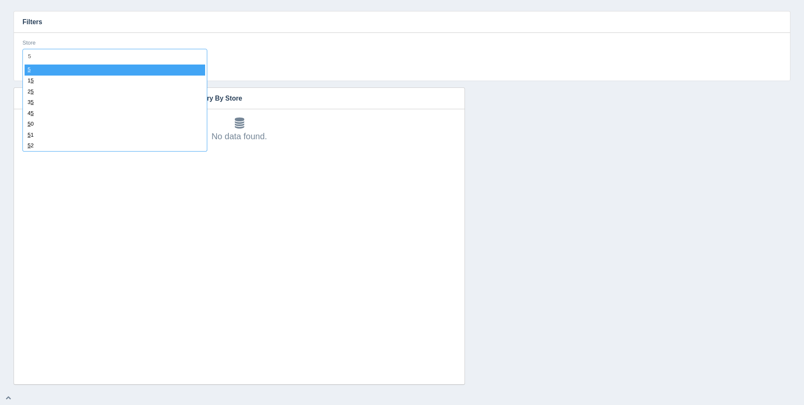
type input "52"
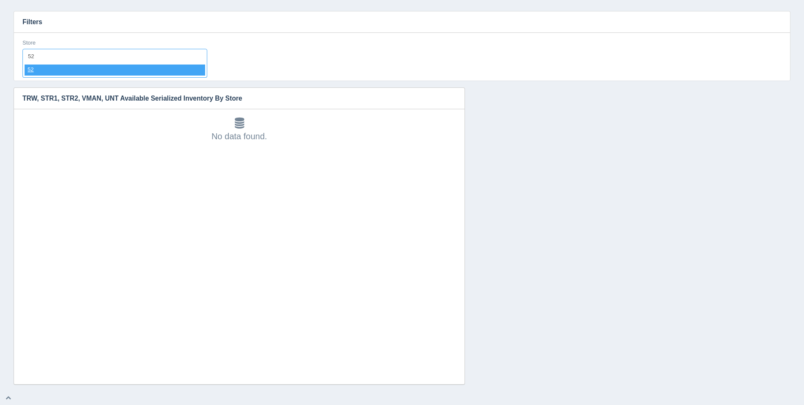
select select "52"
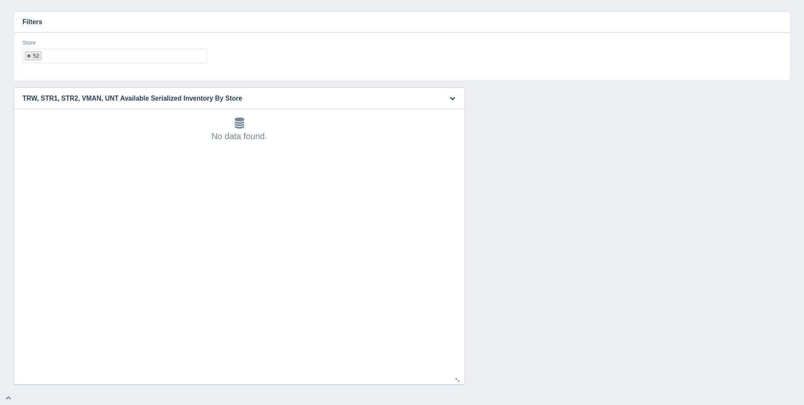
select select
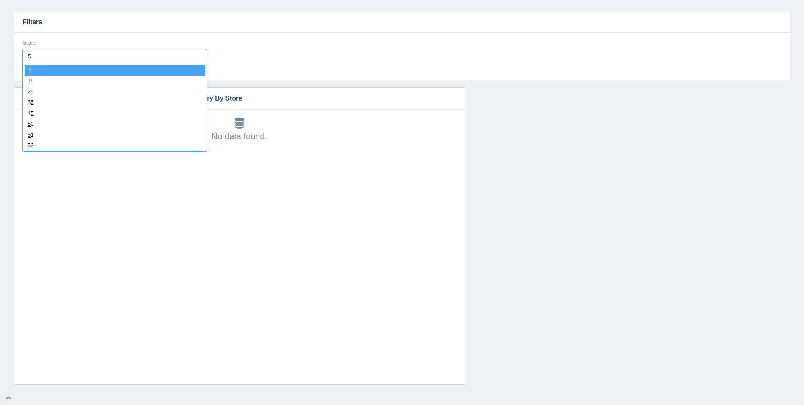
type input "53"
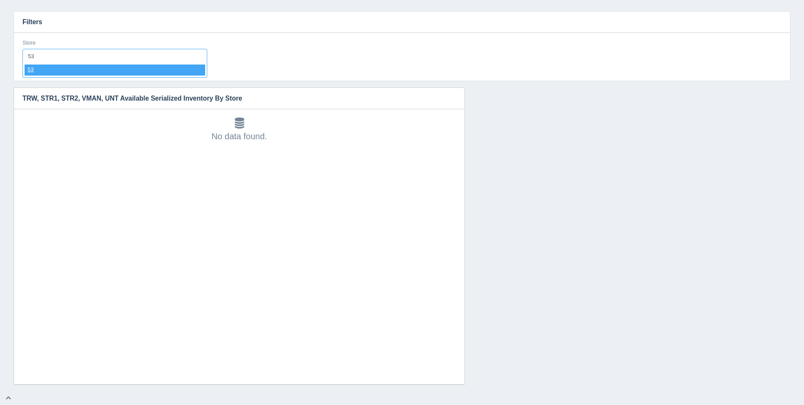
select select "53"
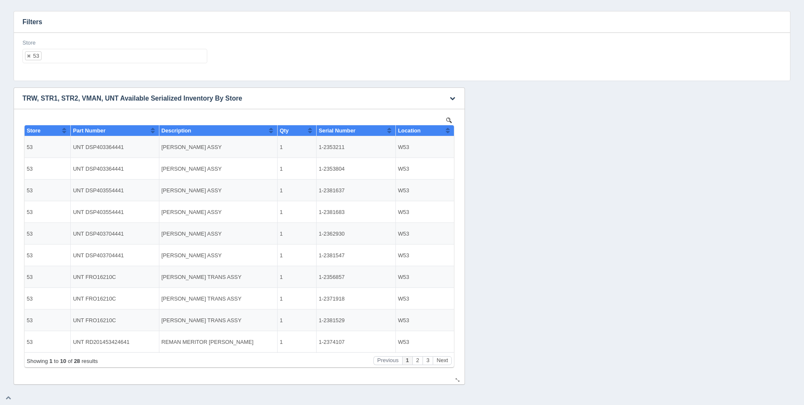
click at [451, 127] on th "Location" at bounding box center [425, 130] width 58 height 11
click at [450, 128] on button "Sort column descending" at bounding box center [448, 130] width 6 height 10
click at [172, 56] on ul "53" at bounding box center [114, 56] width 185 height 14
select select
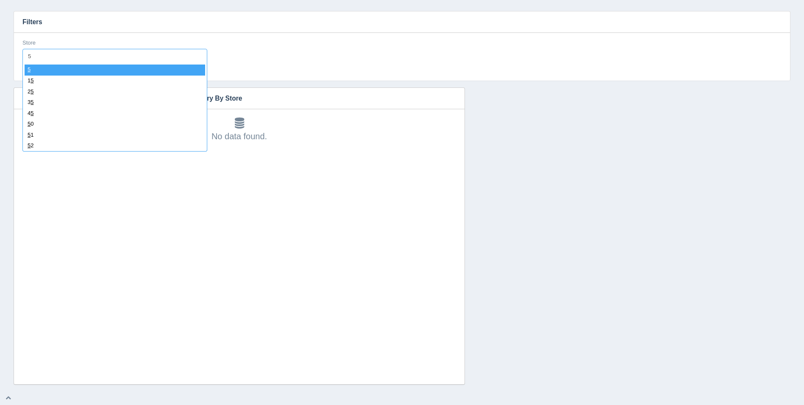
type input "54"
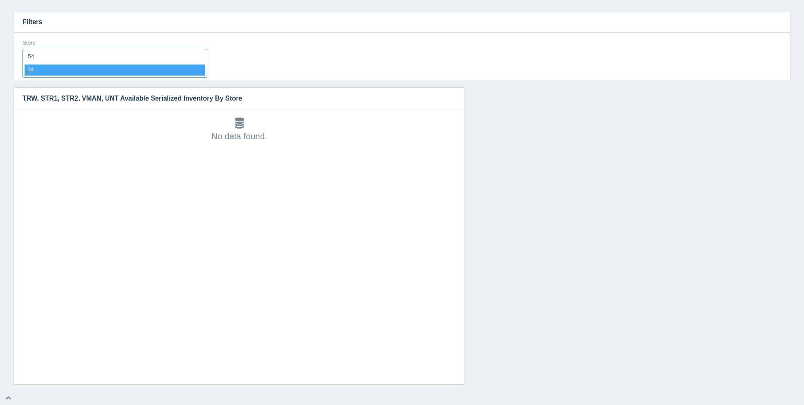
select select "54"
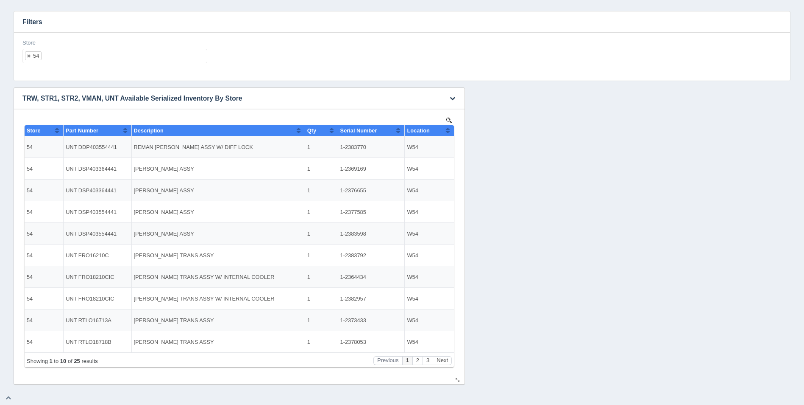
click at [449, 129] on button "Sort column ascending" at bounding box center [448, 130] width 6 height 10
click at [449, 129] on button "Sort column descending" at bounding box center [448, 130] width 6 height 10
click at [150, 53] on ul "54" at bounding box center [114, 56] width 185 height 14
select select
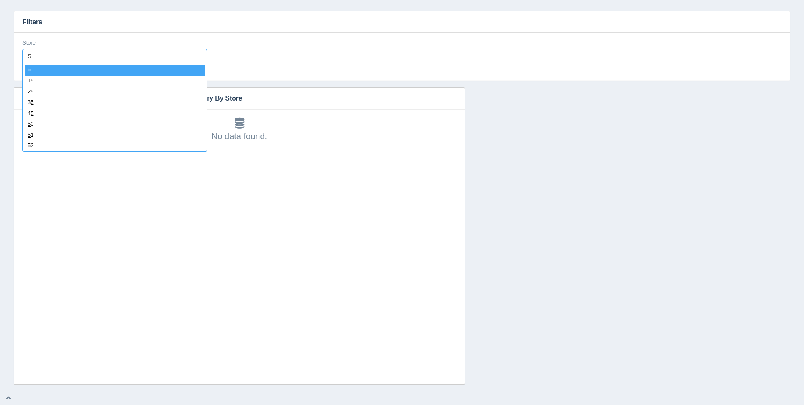
type input "55"
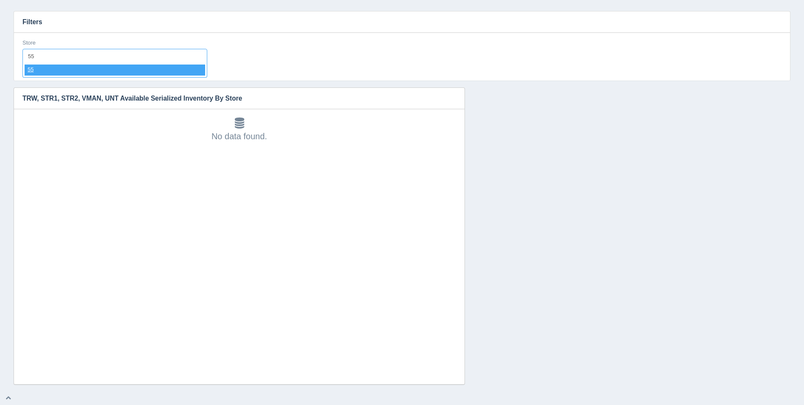
select select "55"
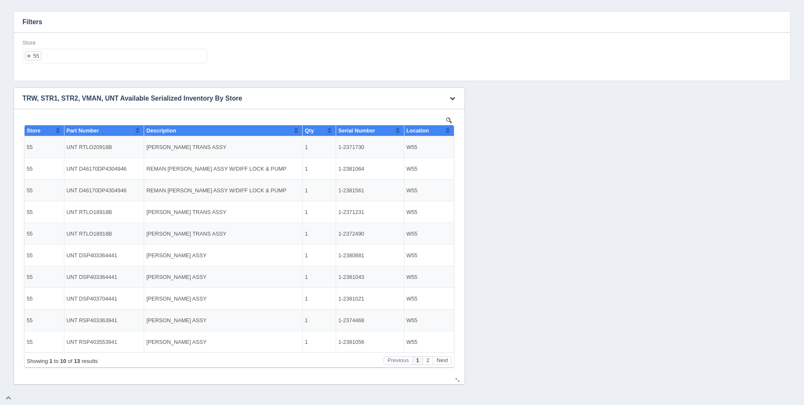
click at [450, 128] on button "Sort column ascending" at bounding box center [448, 130] width 6 height 10
click at [450, 128] on button "Sort column descending" at bounding box center [448, 130] width 6 height 10
click at [133, 59] on ul "55" at bounding box center [114, 56] width 185 height 14
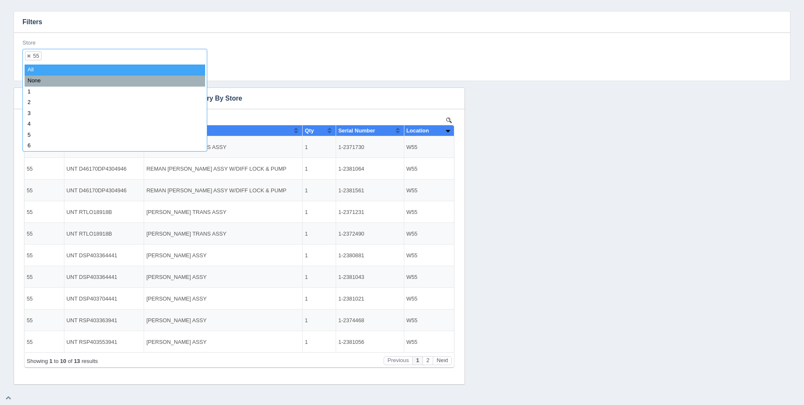
select select
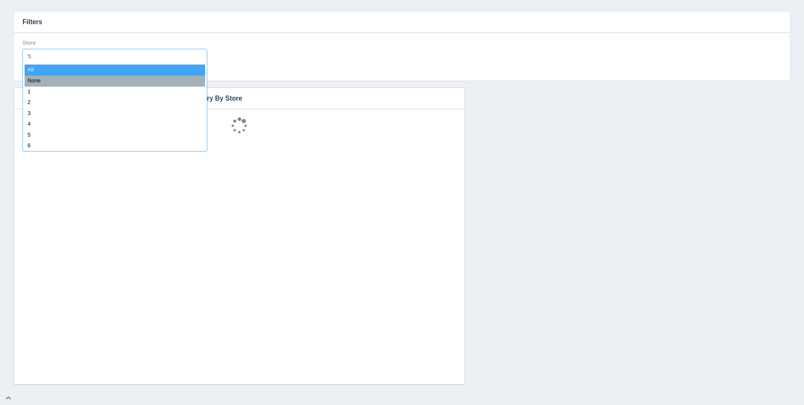
type input "56"
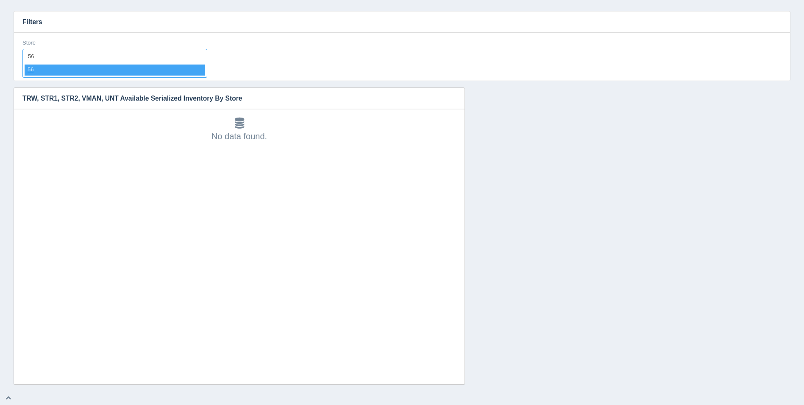
select select "56"
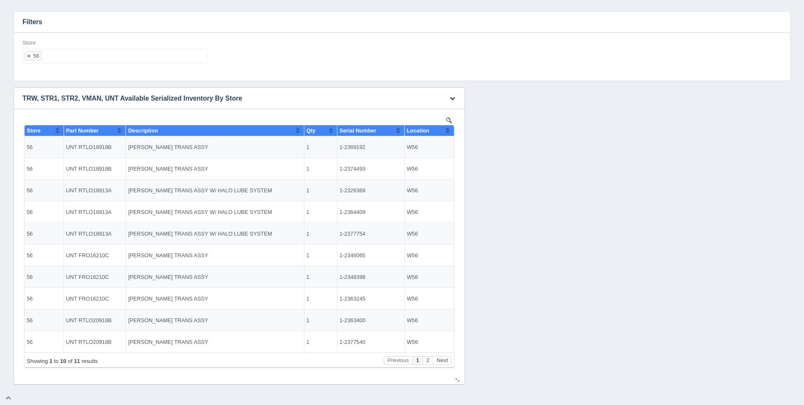
click at [447, 130] on button "Sort column ascending" at bounding box center [448, 130] width 6 height 10
click at [447, 130] on button "Sort column descending" at bounding box center [448, 130] width 6 height 10
click at [130, 61] on ul "56" at bounding box center [114, 56] width 185 height 14
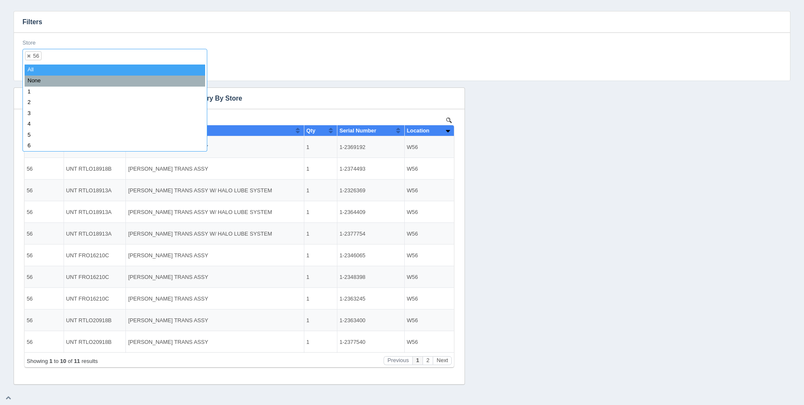
select select
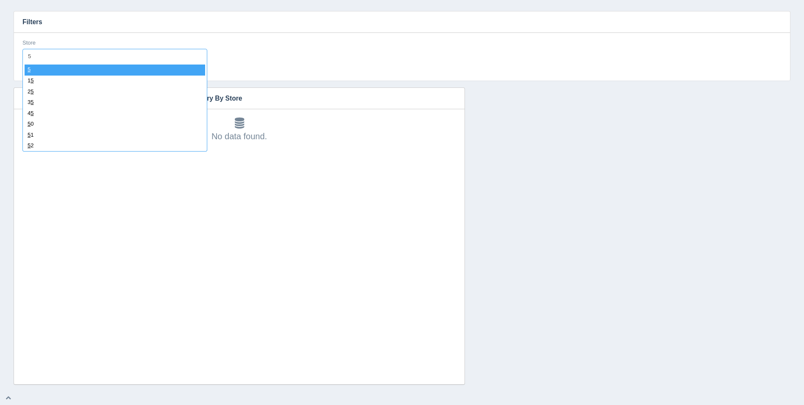
type input "57"
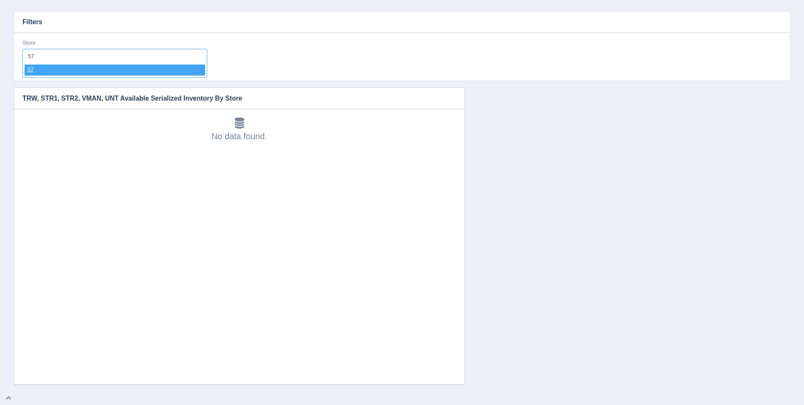
select select "57"
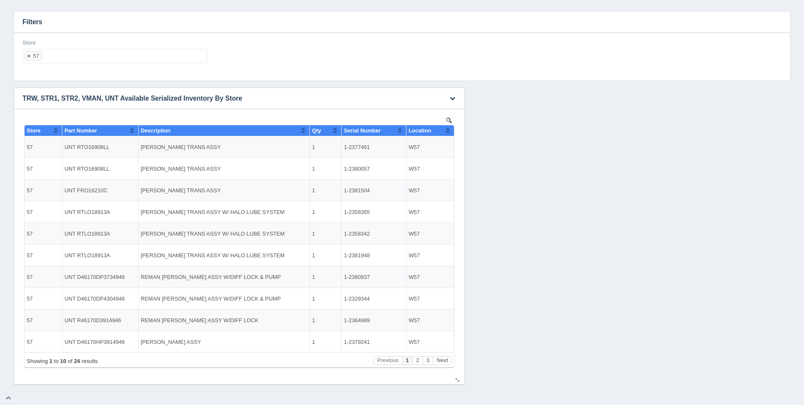
click at [446, 131] on button "Sort column ascending" at bounding box center [448, 130] width 6 height 10
click at [447, 131] on button "Sort column descending" at bounding box center [448, 130] width 6 height 10
click at [113, 61] on ul "57" at bounding box center [114, 56] width 185 height 14
select select
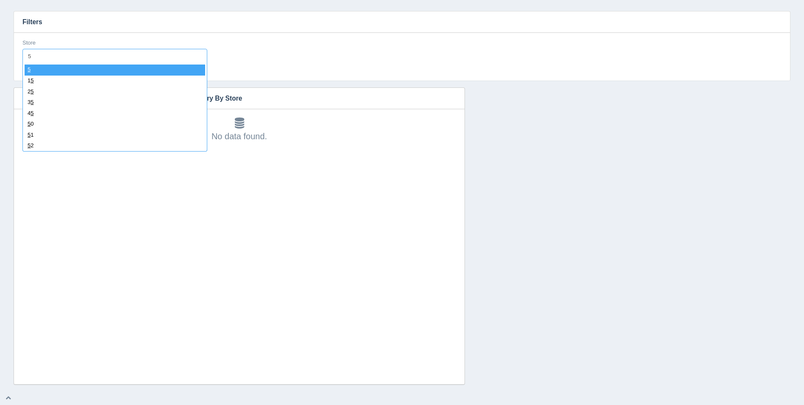
type input "58"
select select "58"
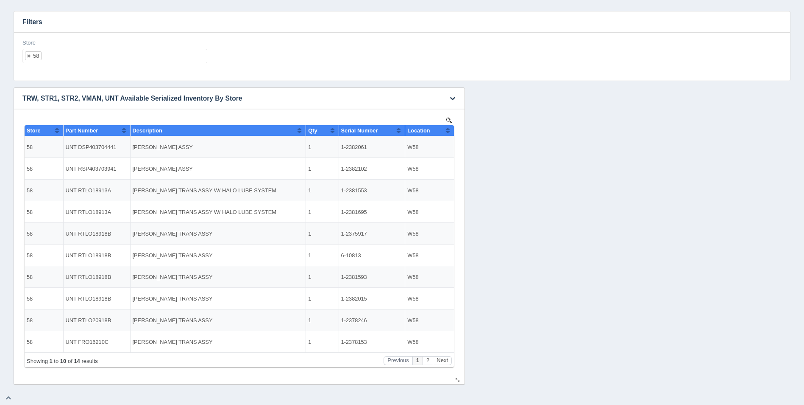
click at [448, 129] on button "Sort column ascending" at bounding box center [448, 130] width 6 height 10
click at [448, 129] on button "Sort column descending" at bounding box center [448, 130] width 6 height 10
click at [104, 57] on ul "58" at bounding box center [114, 56] width 185 height 14
select select
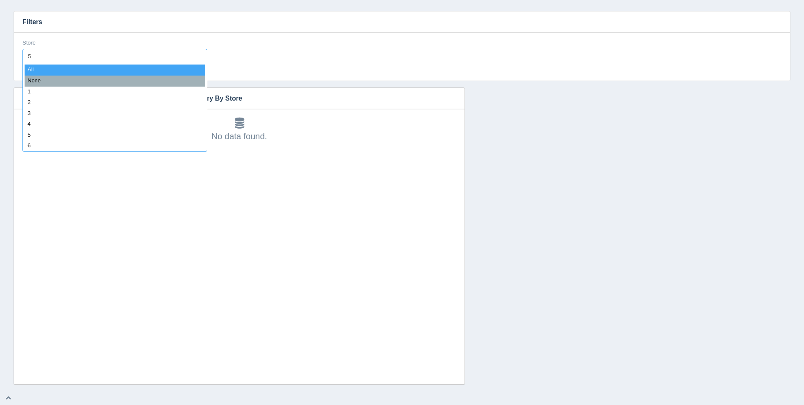
type input "59"
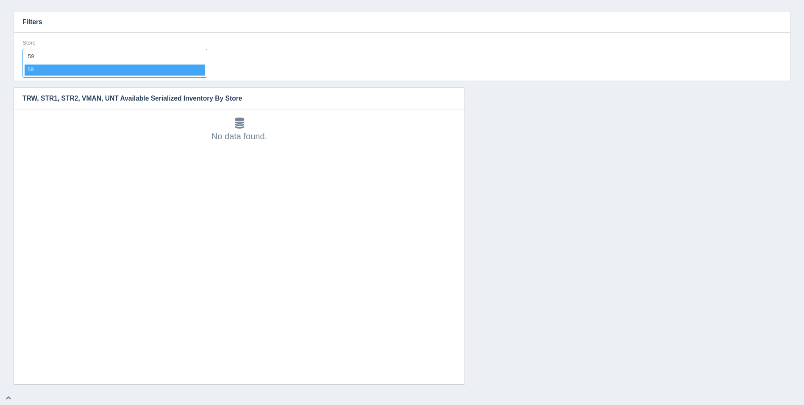
select select "59"
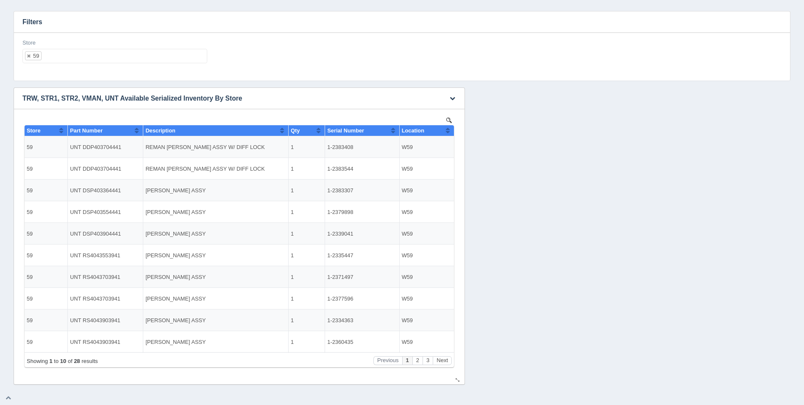
click at [449, 130] on button "Sort column ascending" at bounding box center [448, 130] width 6 height 10
click at [449, 130] on button "Sort column descending" at bounding box center [448, 130] width 6 height 10
click at [144, 60] on ul "59" at bounding box center [114, 56] width 185 height 14
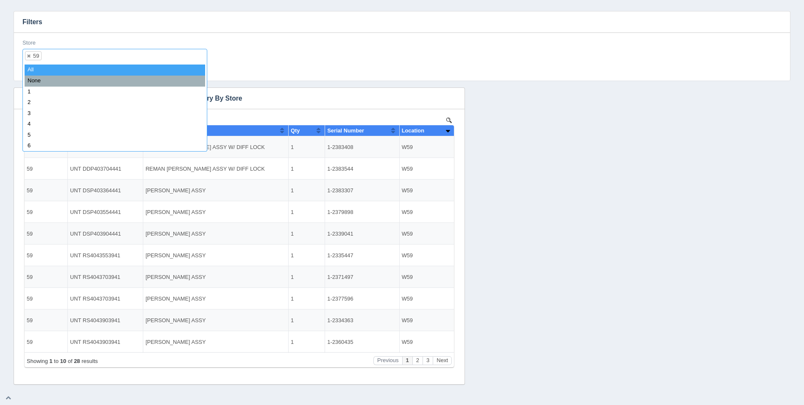
select select
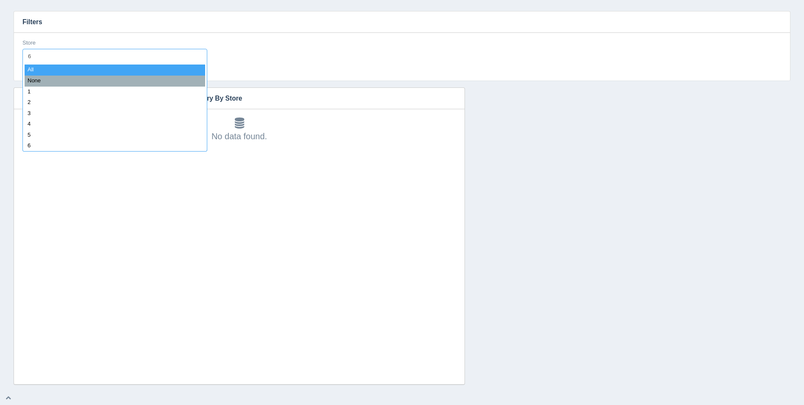
type input "60"
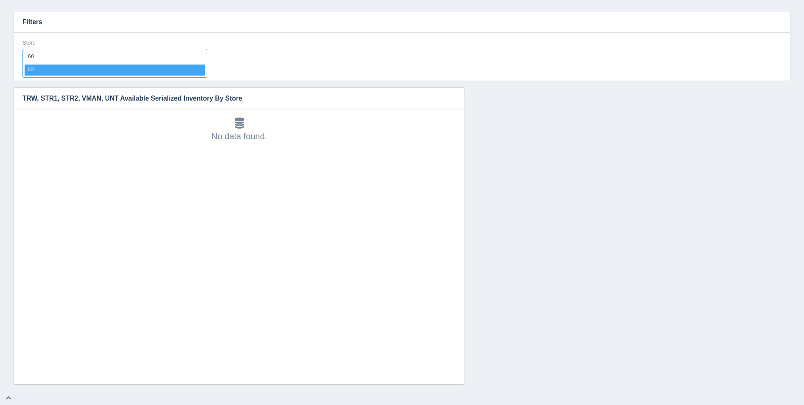
select select "60"
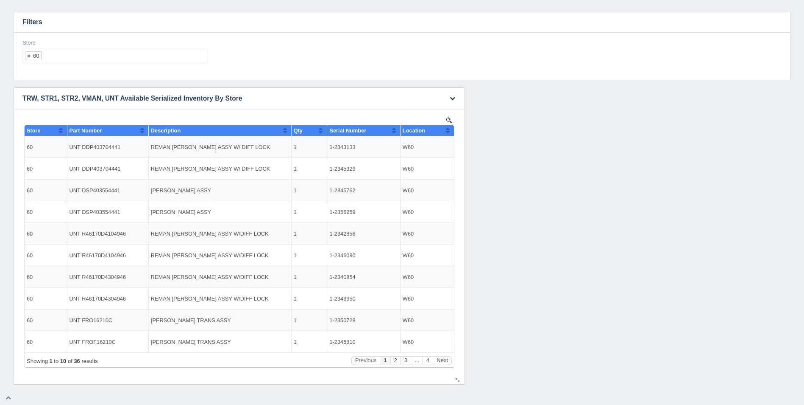
click at [447, 131] on button "Sort column ascending" at bounding box center [448, 130] width 6 height 10
click at [140, 56] on ul "60" at bounding box center [114, 56] width 185 height 14
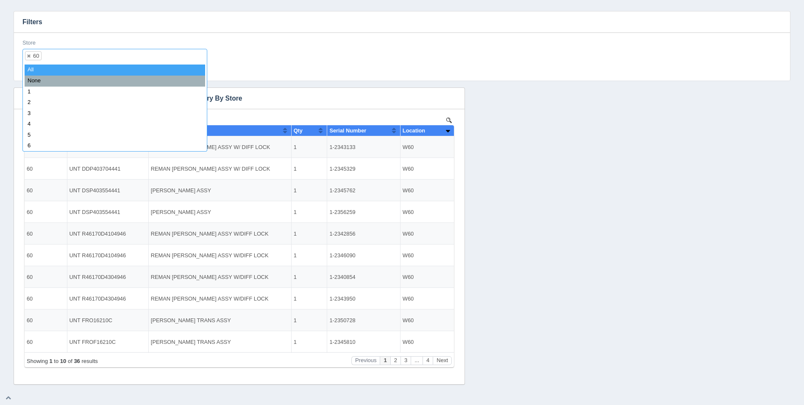
select select
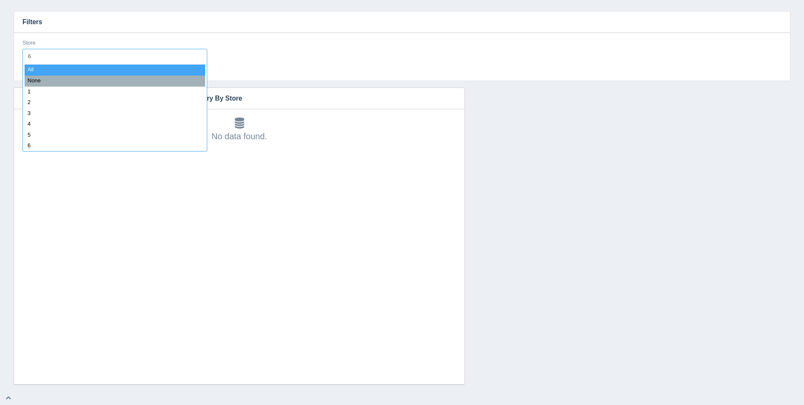
type input "61"
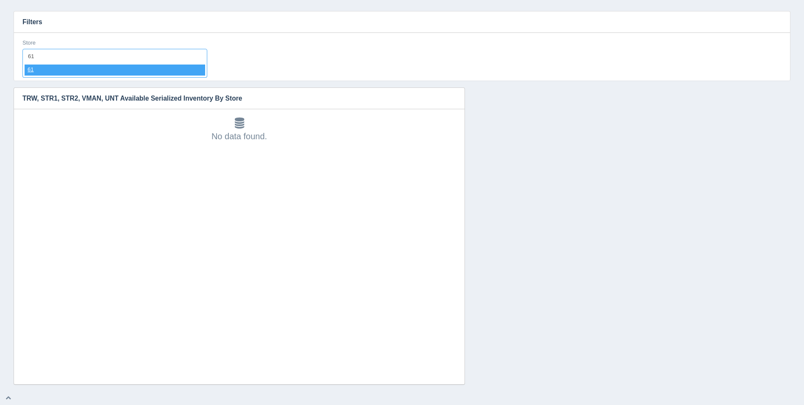
select select "61"
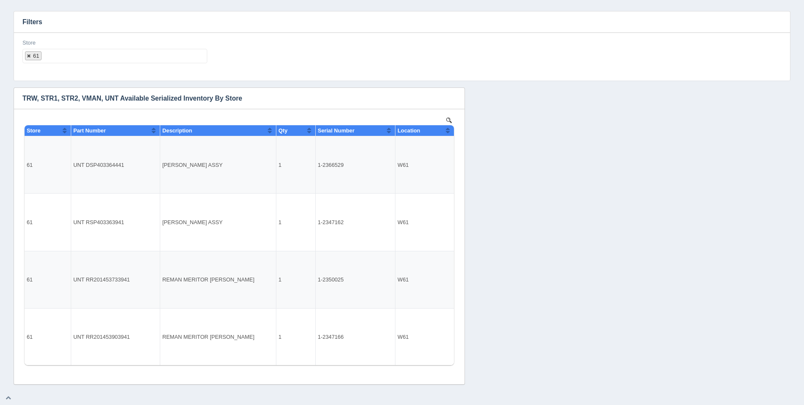
select select
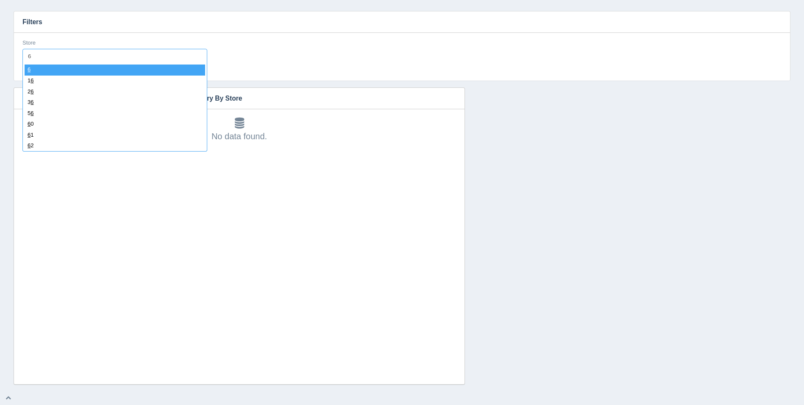
type input "62"
select select "62"
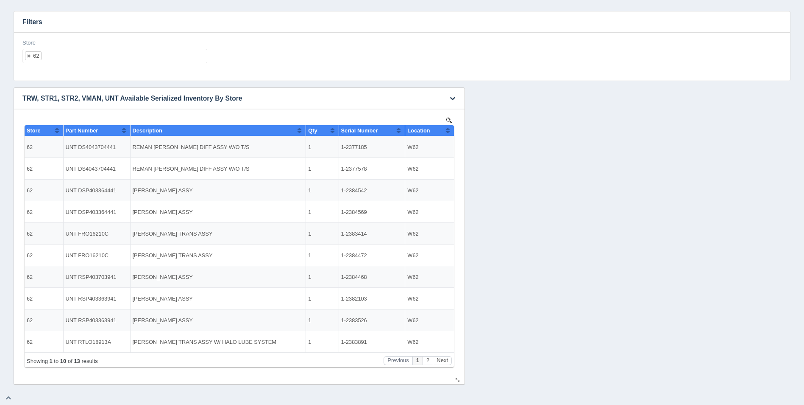
click at [447, 131] on button "Sort column ascending" at bounding box center [448, 130] width 6 height 10
drag, startPoint x: 447, startPoint y: 131, endPoint x: 394, endPoint y: 231, distance: 112.7
click at [447, 131] on button "Sort column descending" at bounding box center [448, 130] width 6 height 10
click at [118, 48] on div "Store 62 All None 1 2 3 4 5 6 7 8 9 10 11 12 13 14 15 16 17 18 19 20 21 22 23 2…" at bounding box center [114, 51] width 185 height 25
click at [131, 66] on div "Store 62 All None 1 2 3 4 5 6 7 8 9 10 11 12 13 14 15 16 17 18 19 20 21 22 23 2…" at bounding box center [115, 54] width 192 height 31
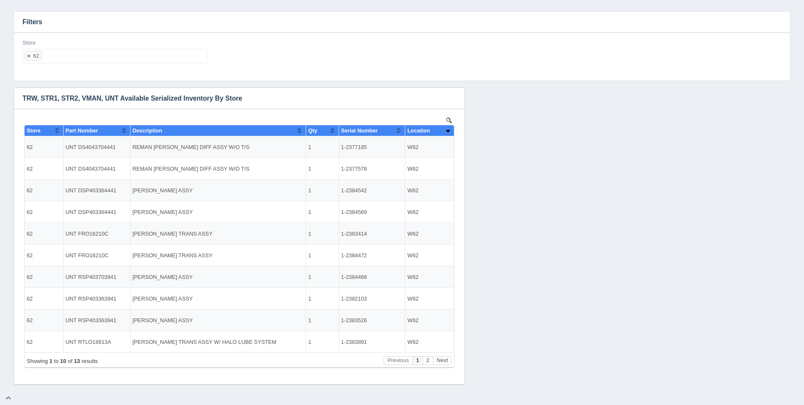
click at [139, 50] on ul "62" at bounding box center [114, 56] width 185 height 14
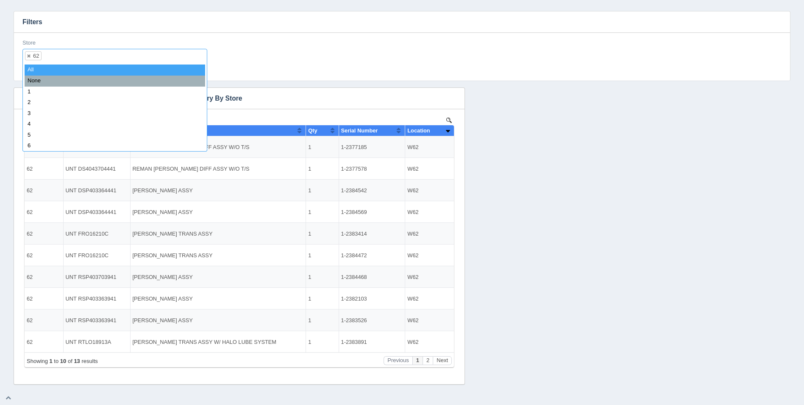
select select
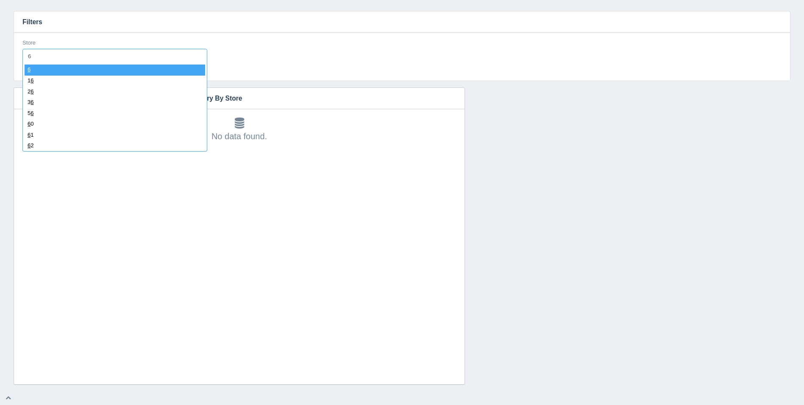
type input "63"
select select "63"
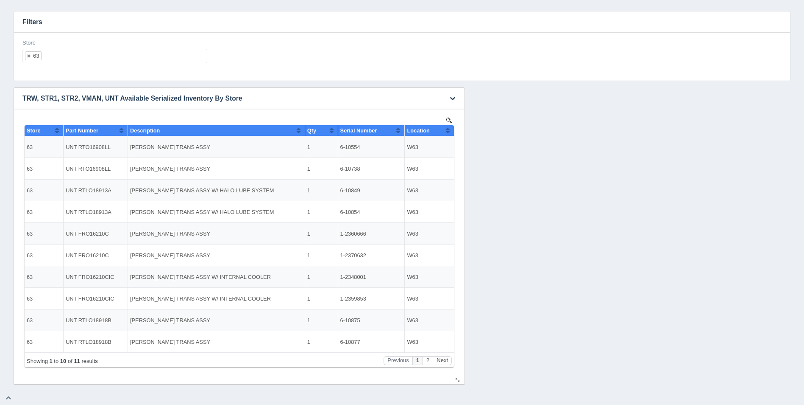
click at [446, 133] on button "Sort column ascending" at bounding box center [448, 130] width 6 height 10
click at [447, 132] on button "Sort column descending" at bounding box center [448, 130] width 6 height 10
click at [141, 53] on ul "63" at bounding box center [114, 56] width 185 height 14
select select
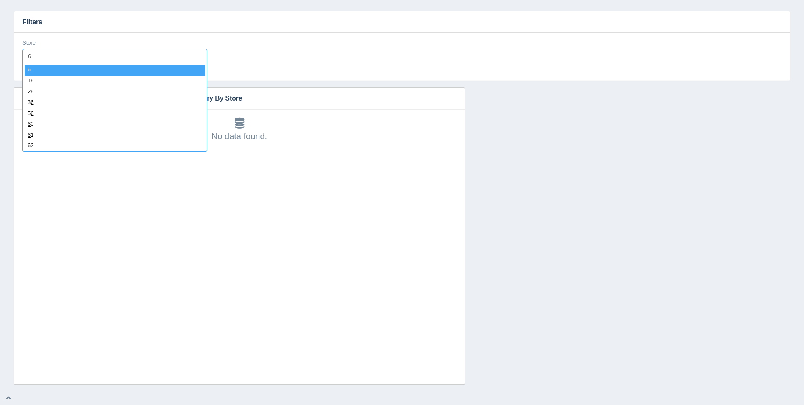
type input "64"
select select "64"
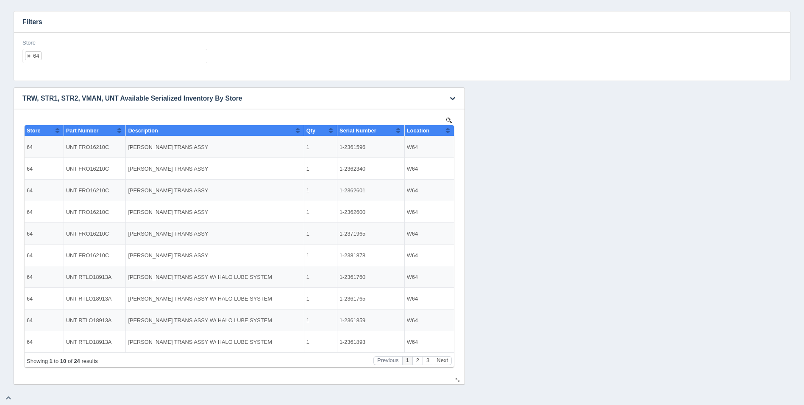
click at [447, 130] on button "Sort column ascending" at bounding box center [448, 130] width 6 height 10
click at [447, 130] on button "Sort column descending" at bounding box center [448, 130] width 6 height 10
click at [143, 52] on ul "64" at bounding box center [114, 56] width 185 height 14
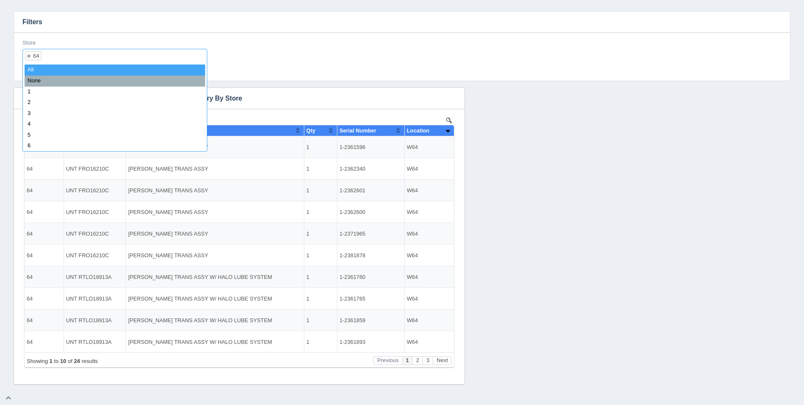
select select
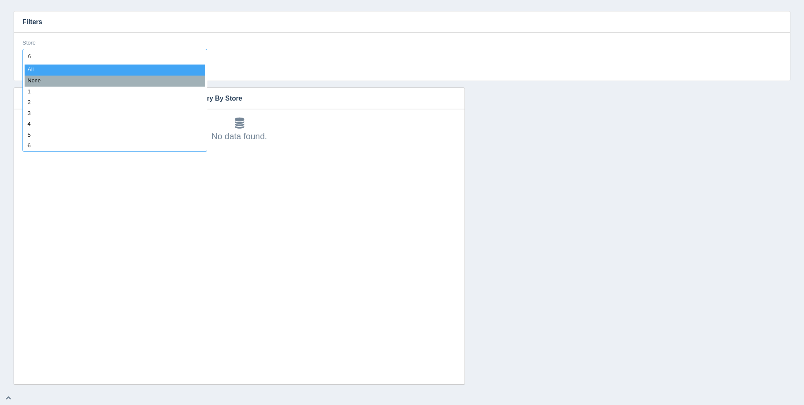
type input "65"
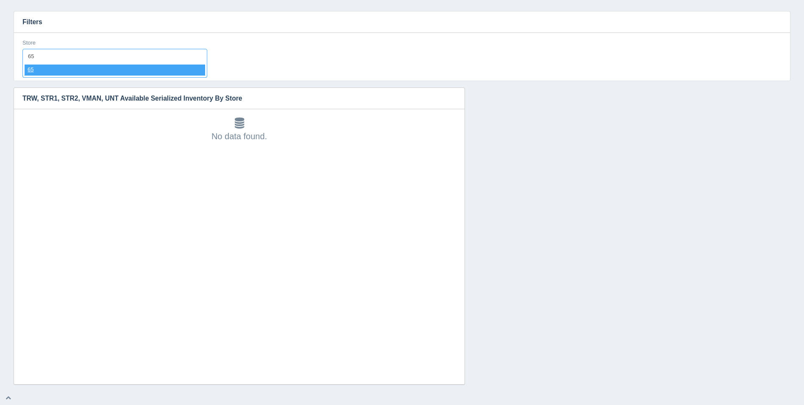
select select "65"
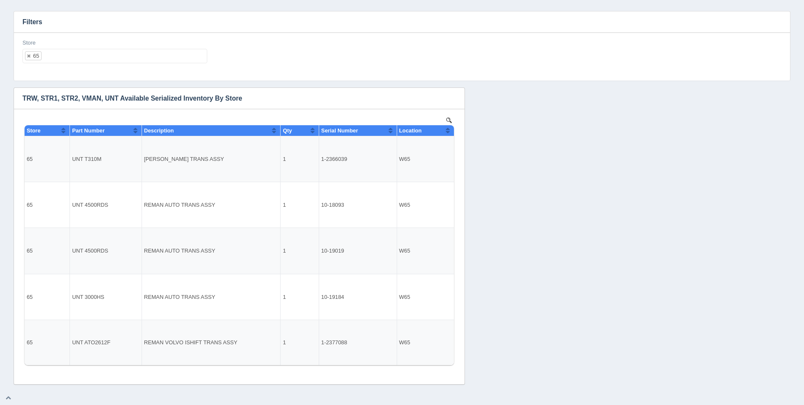
select select
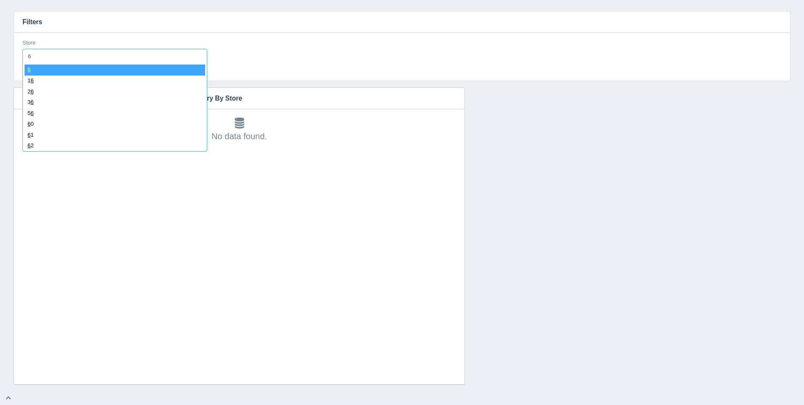
type input "66"
select select "66"
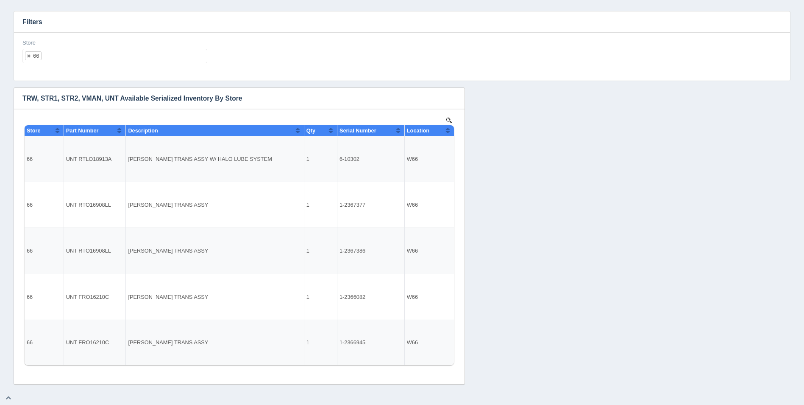
select select
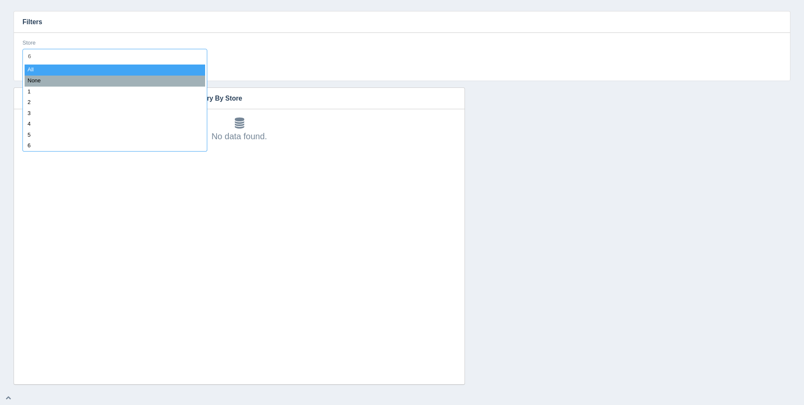
type input "67"
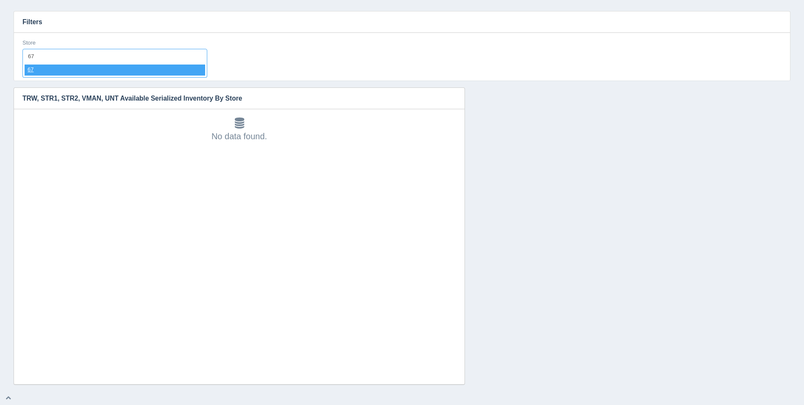
select select "67"
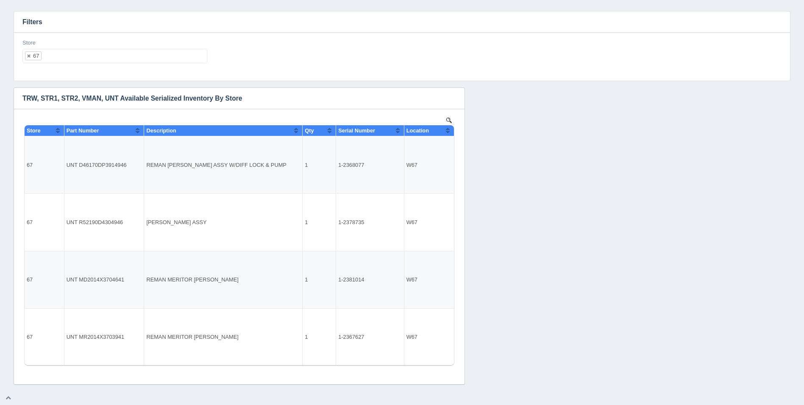
select select
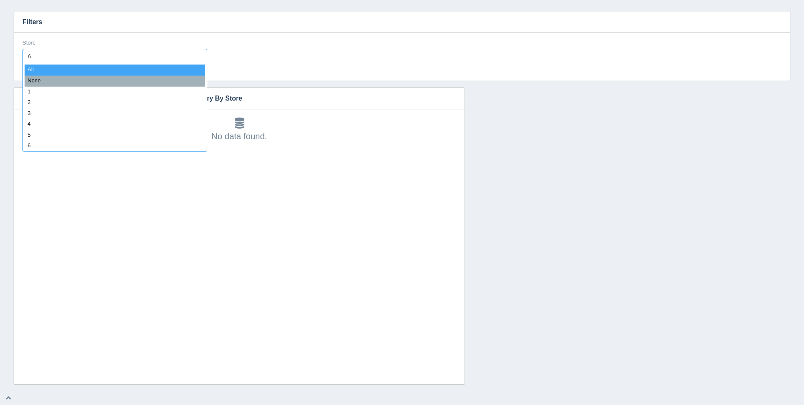
type input "68"
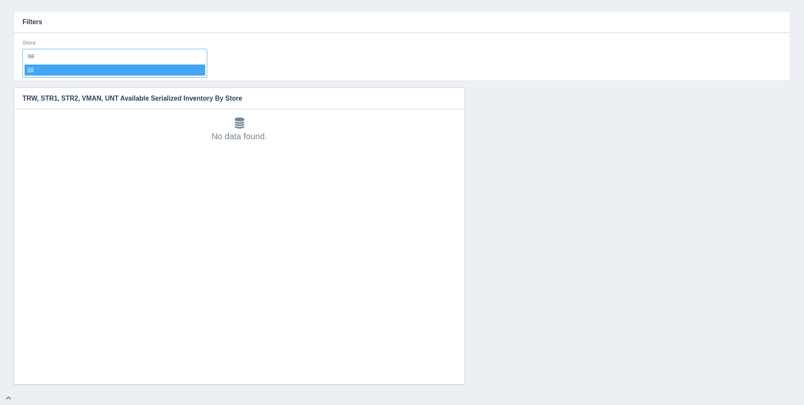
select select "68"
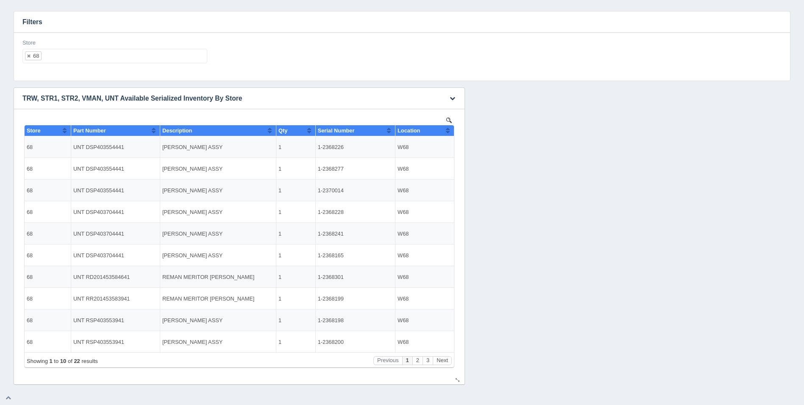
click at [450, 129] on button "Sort column ascending" at bounding box center [448, 130] width 6 height 10
click at [450, 129] on button "Sort column descending" at bounding box center [448, 130] width 6 height 10
click at [111, 59] on ul "68" at bounding box center [114, 56] width 185 height 14
select select
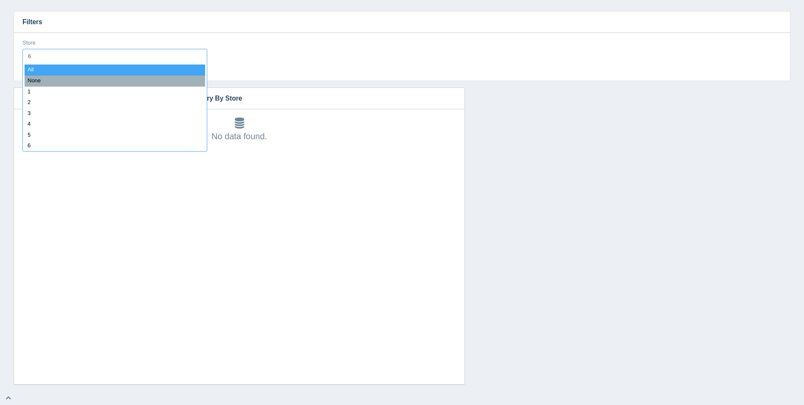
type input "69"
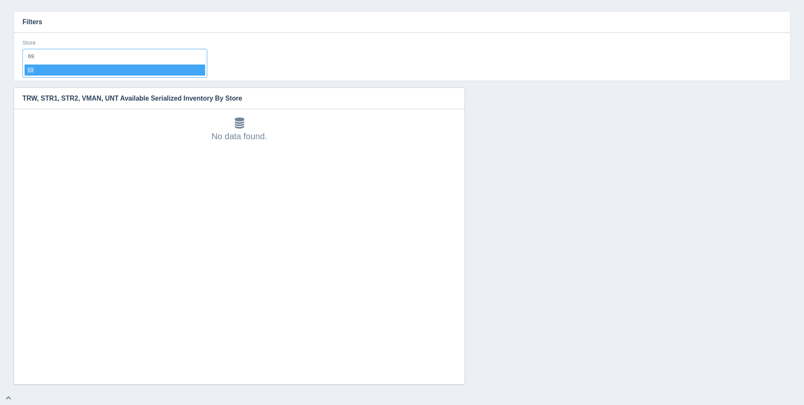
select select "69"
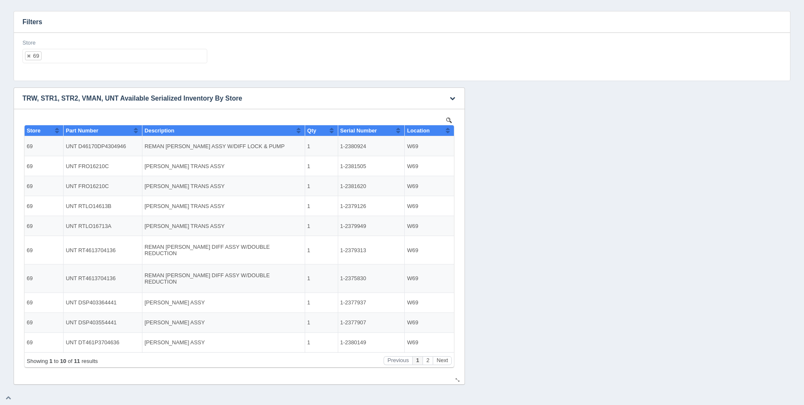
click at [445, 130] on button "Sort column ascending" at bounding box center [448, 130] width 6 height 10
drag, startPoint x: 447, startPoint y: 130, endPoint x: 399, endPoint y: 229, distance: 110.2
click at [447, 130] on button "Sort column descending" at bounding box center [448, 130] width 6 height 10
click at [143, 51] on ul "69" at bounding box center [114, 56] width 185 height 14
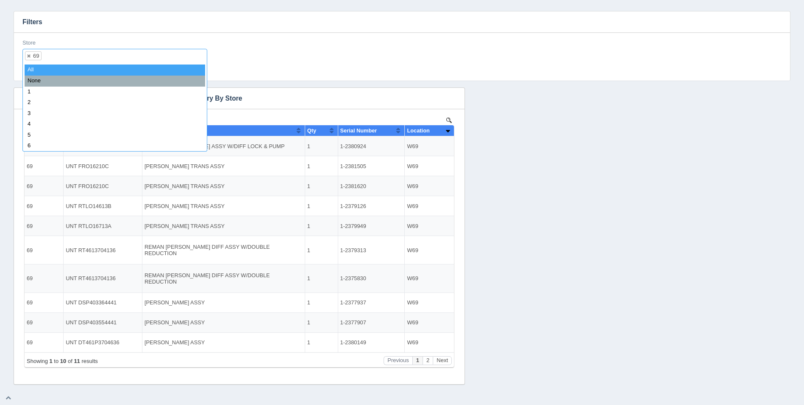
select select
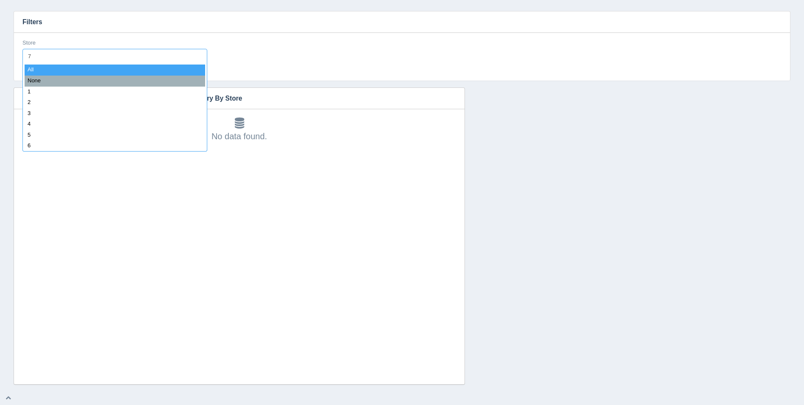
type input "70"
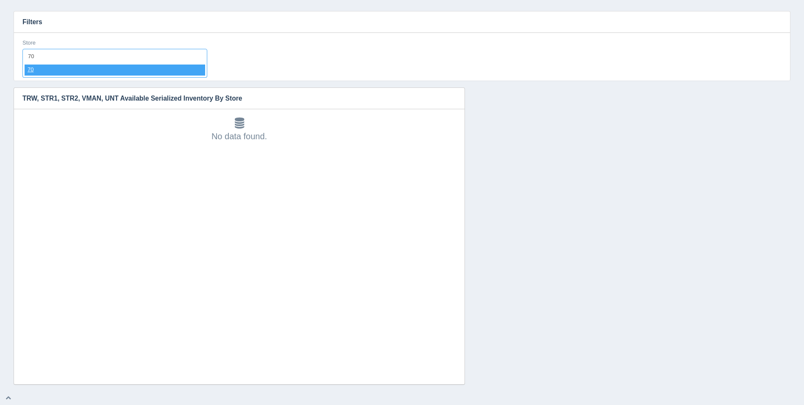
select select "70"
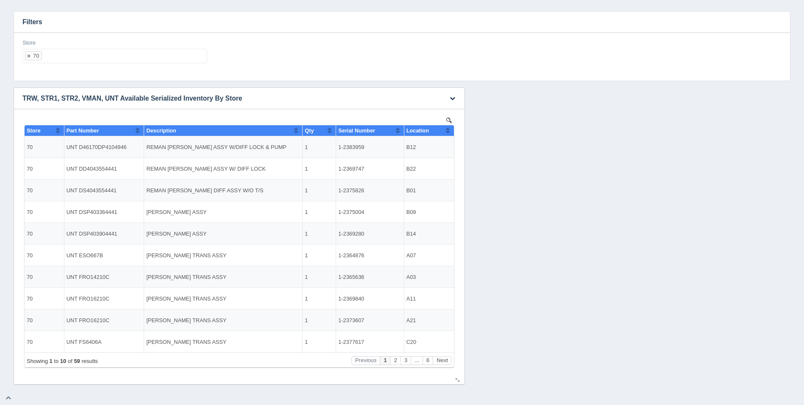
click at [452, 131] on th "Location" at bounding box center [429, 130] width 50 height 11
click at [449, 129] on button "Sort column descending" at bounding box center [448, 130] width 6 height 10
click at [107, 61] on ul "70" at bounding box center [114, 56] width 185 height 14
select select
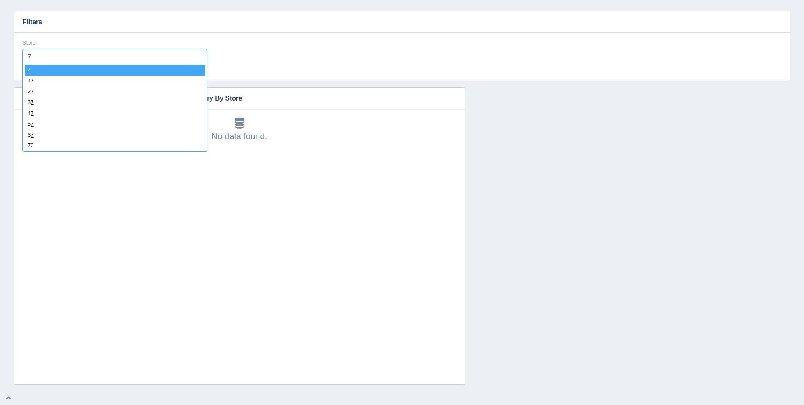
type input "71"
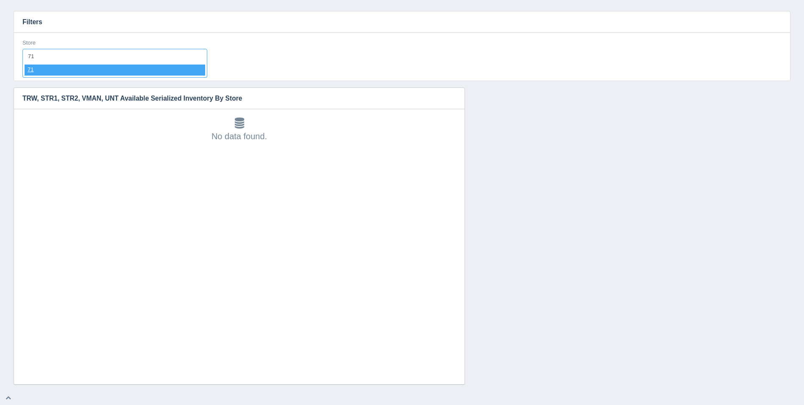
select select "71"
select select
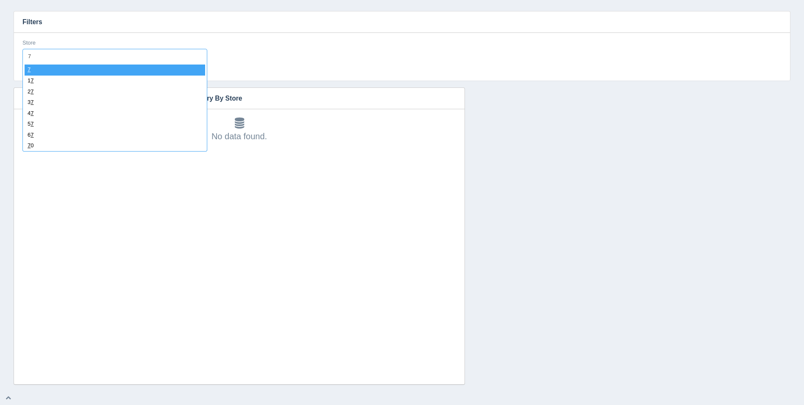
type input "72"
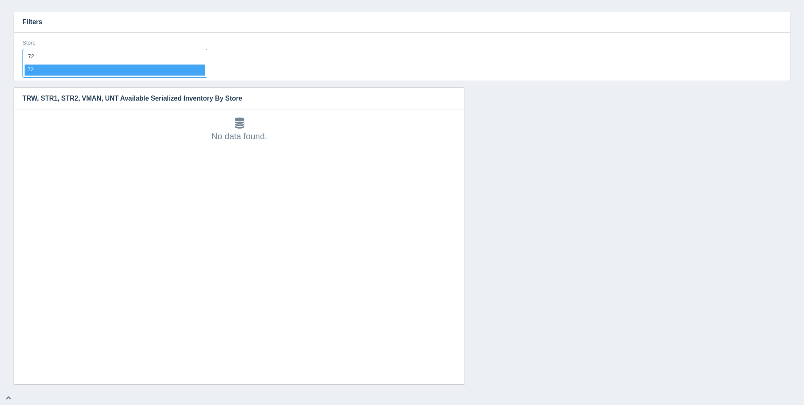
select select "72"
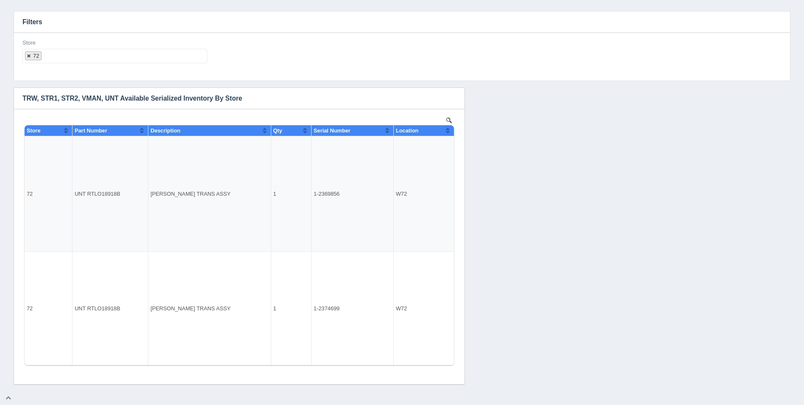
select select
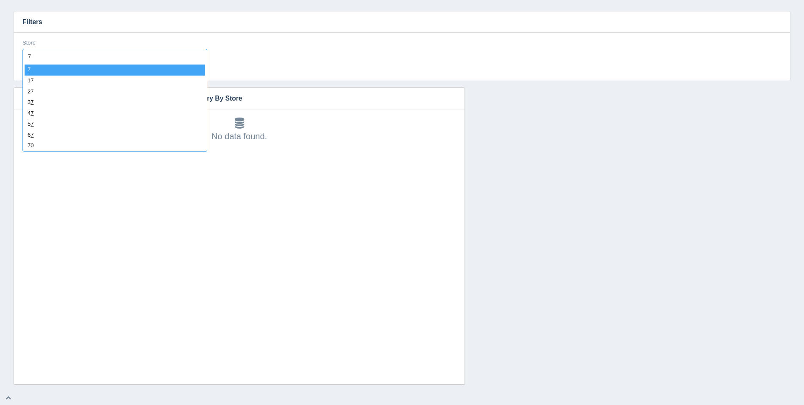
type input "73"
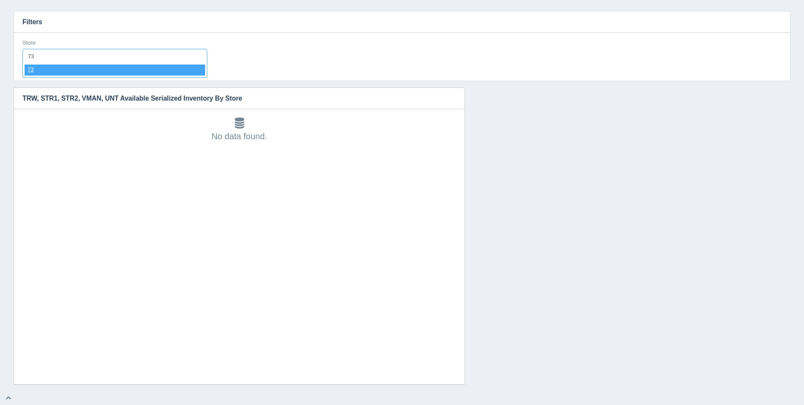
select select "73"
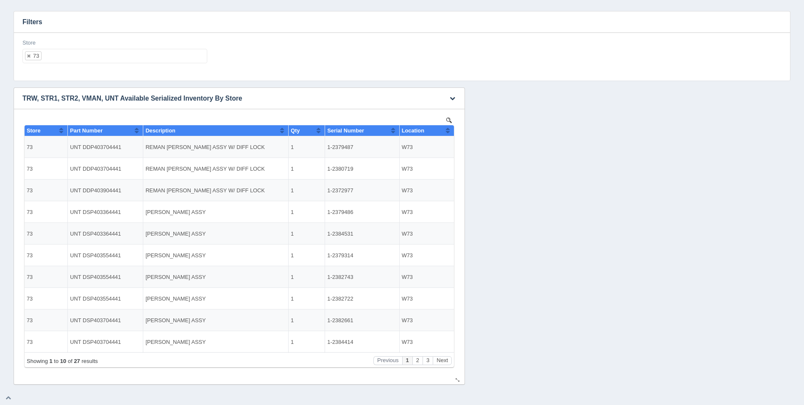
click at [449, 132] on button "Sort column ascending" at bounding box center [448, 130] width 6 height 10
click at [445, 129] on button "Sort column descending" at bounding box center [448, 130] width 6 height 10
click at [444, 129] on div "Location" at bounding box center [424, 130] width 44 height 6
click at [176, 55] on ul "73" at bounding box center [114, 56] width 185 height 14
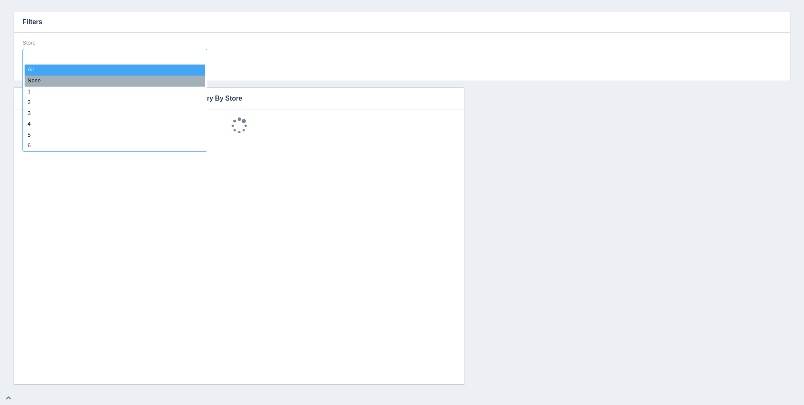
select select
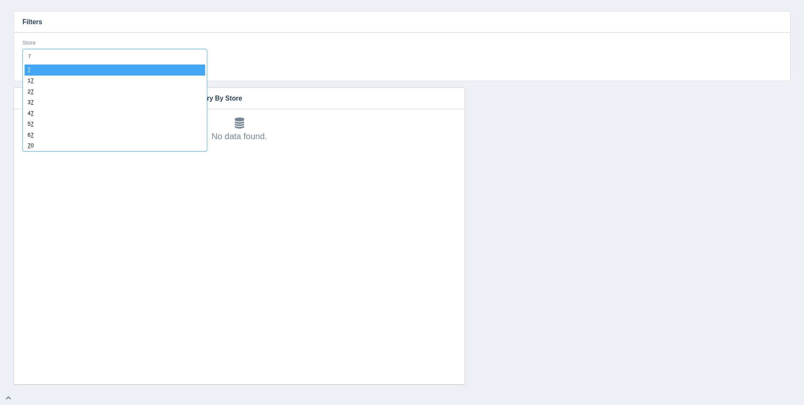
type input "74"
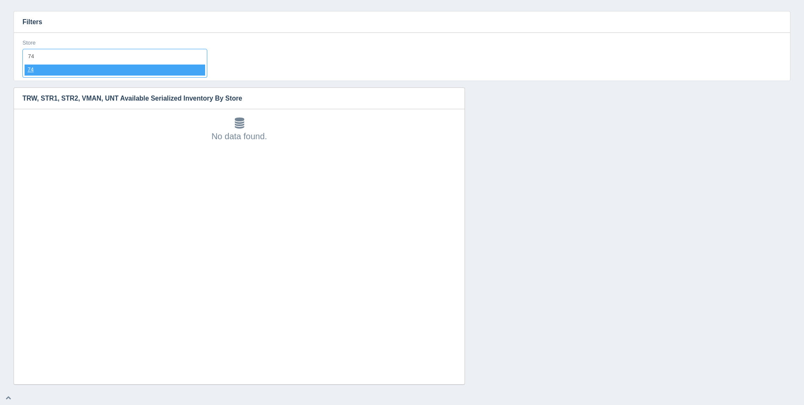
select select "74"
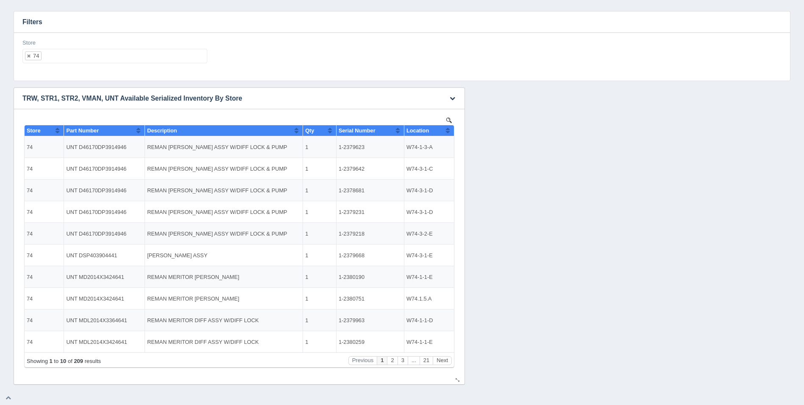
click at [445, 130] on button "Sort column ascending" at bounding box center [448, 130] width 6 height 10
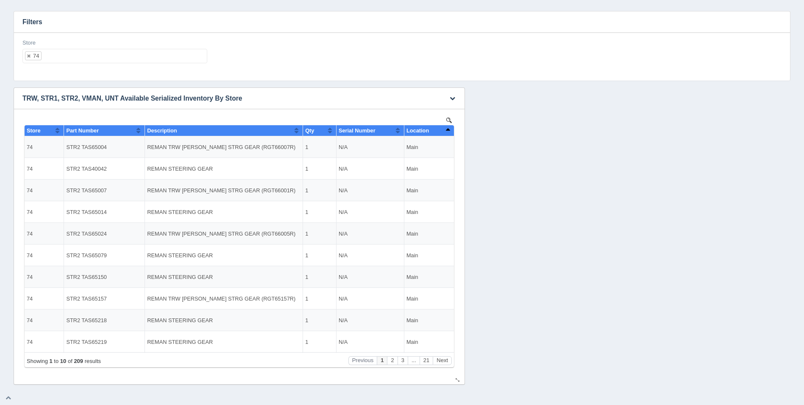
click at [445, 130] on button "Sort column descending" at bounding box center [448, 130] width 6 height 10
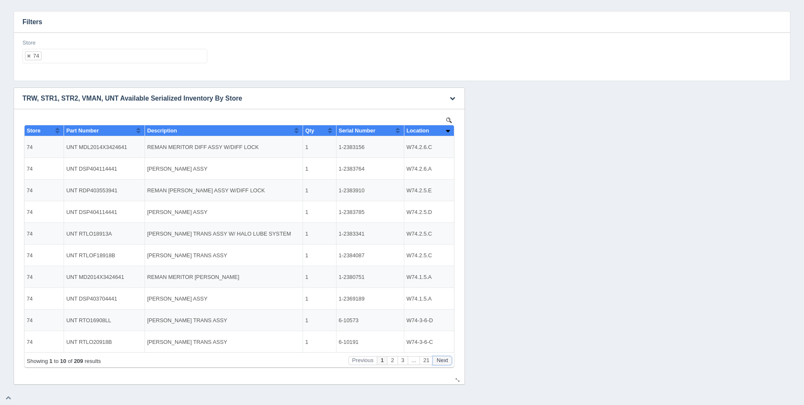
click at [445, 358] on button "Next" at bounding box center [442, 360] width 19 height 9
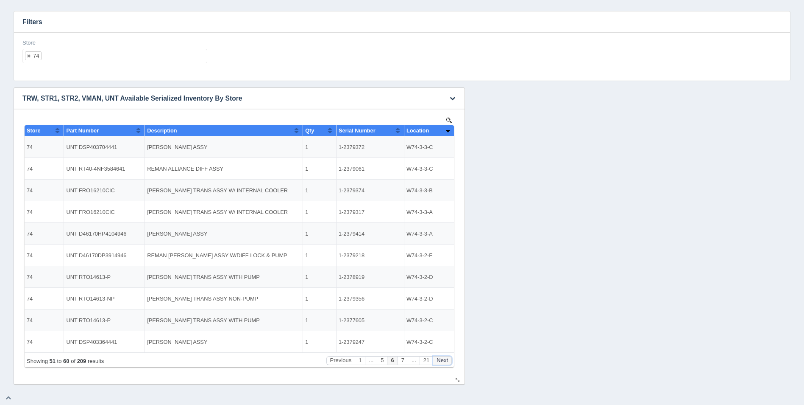
click at [445, 358] on button "Next" at bounding box center [442, 360] width 19 height 9
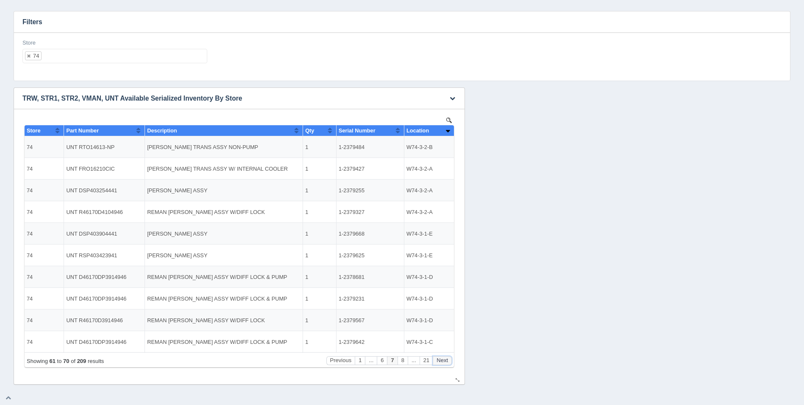
click at [445, 358] on button "Next" at bounding box center [442, 360] width 19 height 9
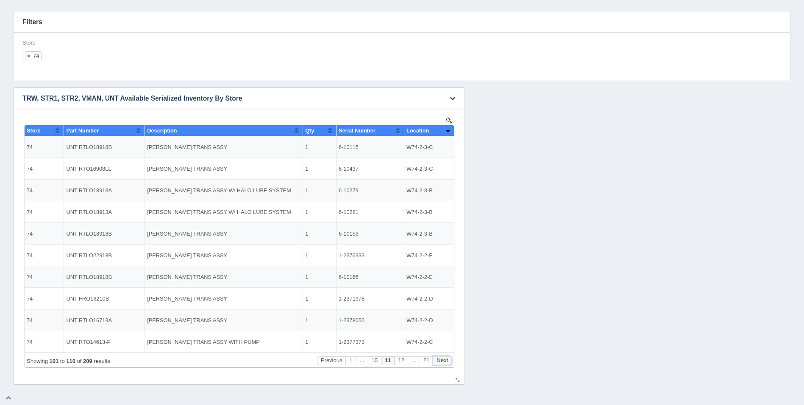
click at [445, 358] on button "Next" at bounding box center [442, 360] width 19 height 9
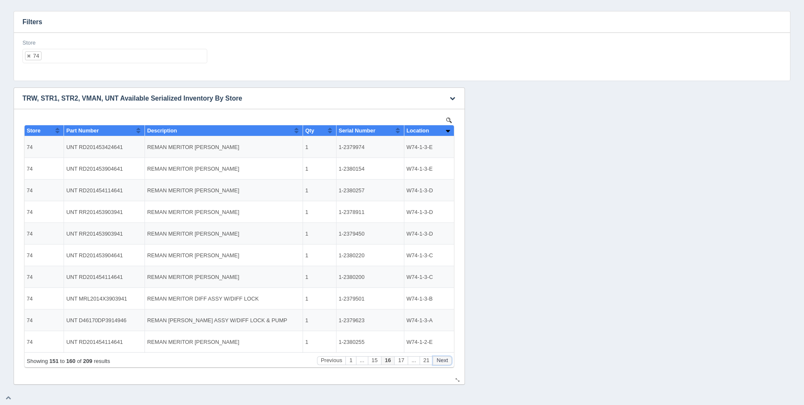
click at [445, 358] on button "Next" at bounding box center [442, 360] width 19 height 9
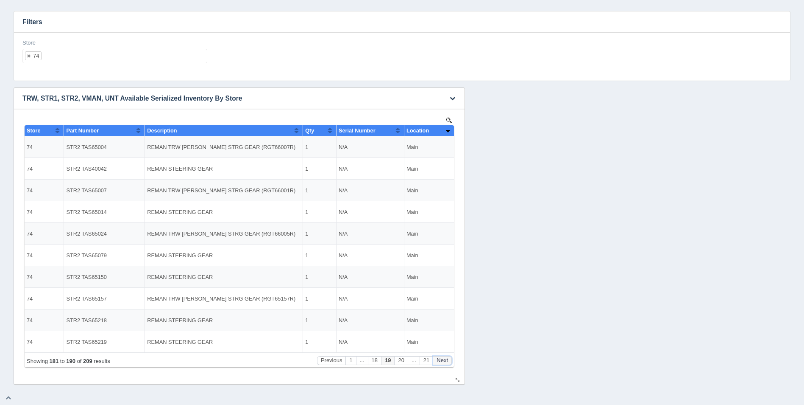
click at [445, 358] on button "Next" at bounding box center [442, 360] width 19 height 9
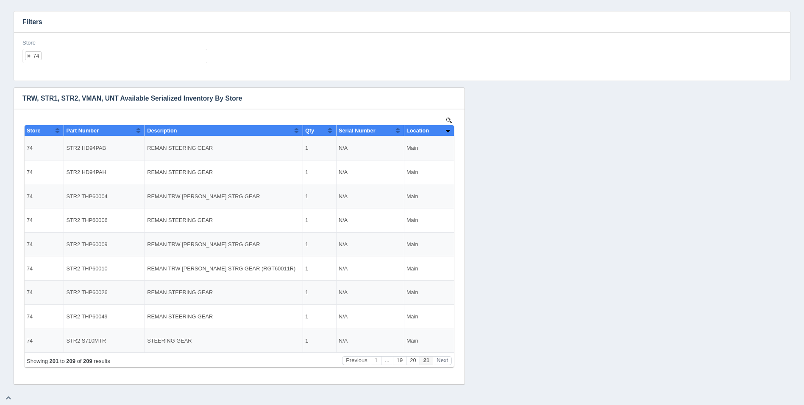
click at [156, 51] on ul "74" at bounding box center [114, 56] width 185 height 14
select select
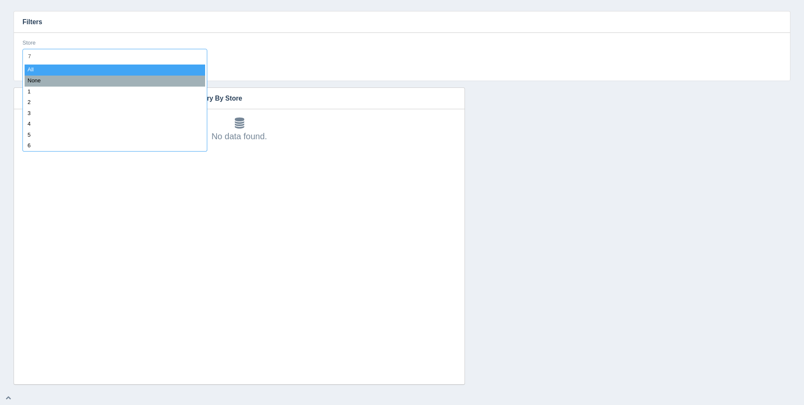
type input "75"
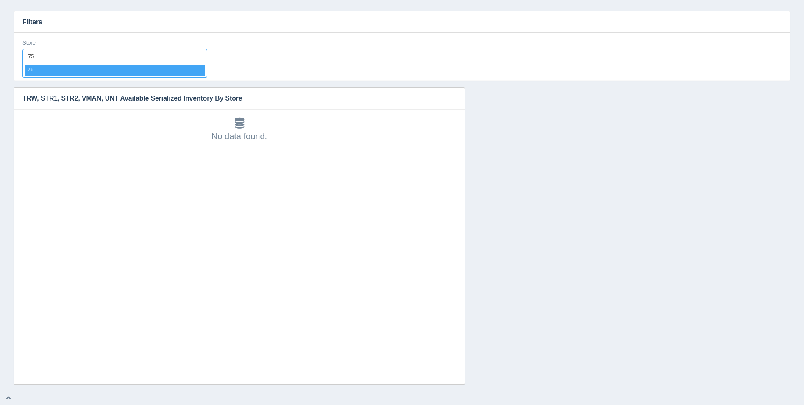
select select "75"
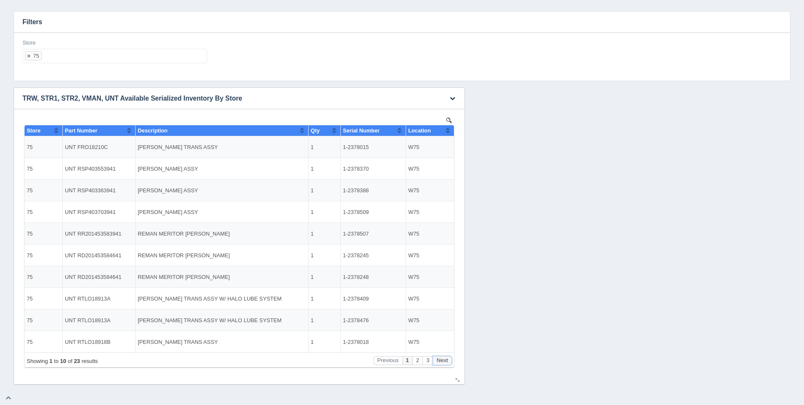
click at [438, 360] on button "Next" at bounding box center [442, 360] width 19 height 9
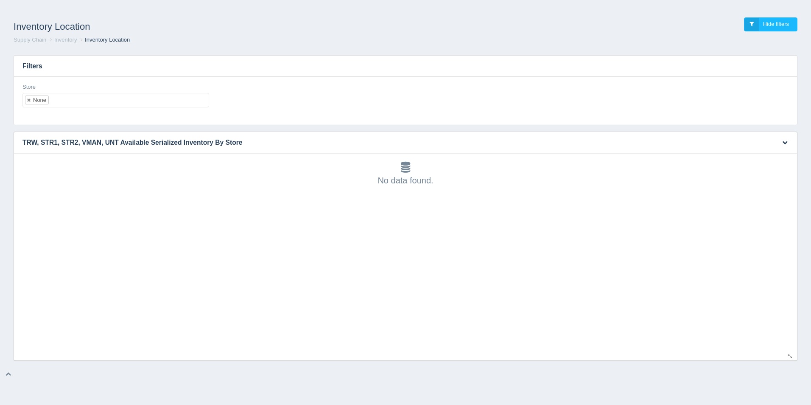
scroll to position [3, 0]
